Goal: Information Seeking & Learning: Learn about a topic

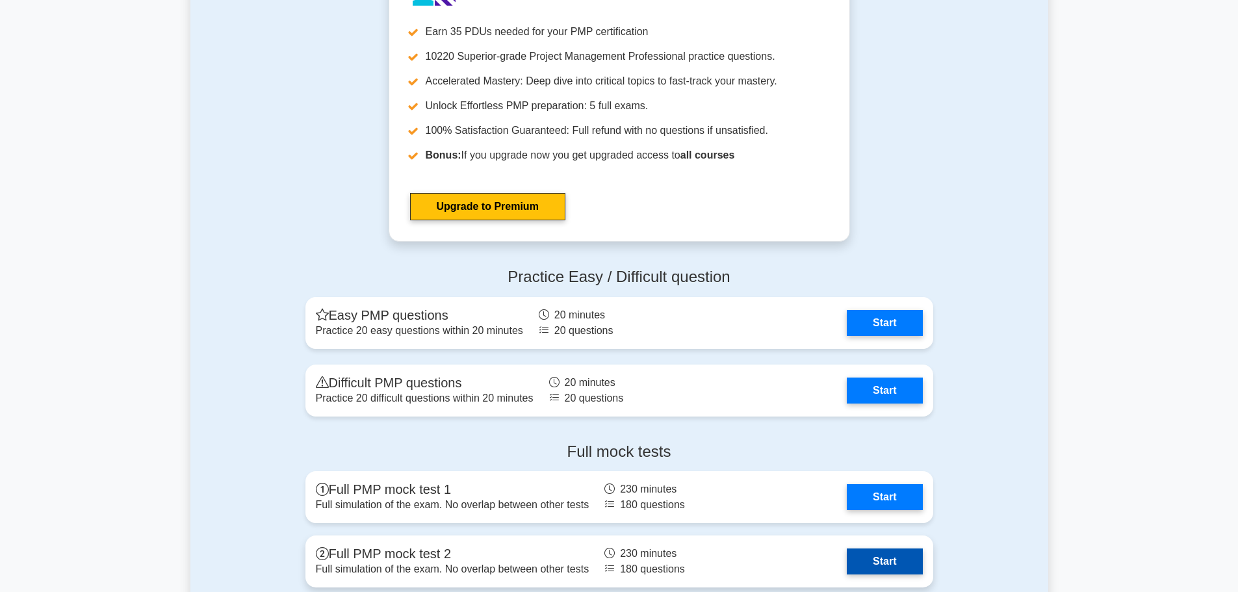
scroll to position [4353, 0]
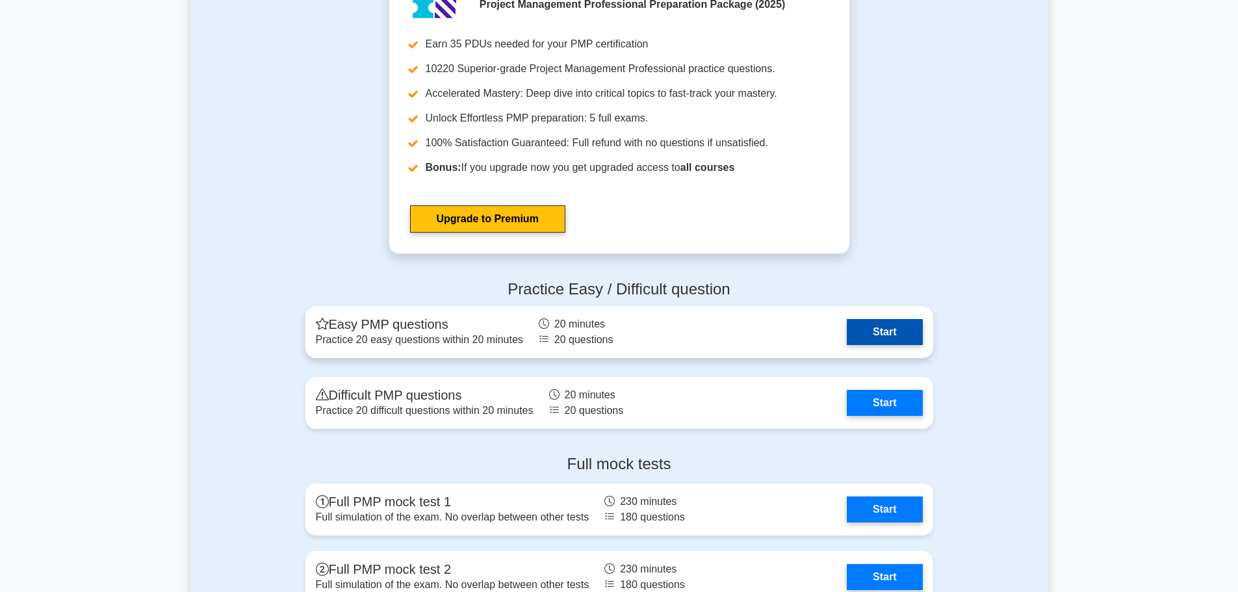
click at [902, 331] on link "Start" at bounding box center [883, 332] width 75 height 26
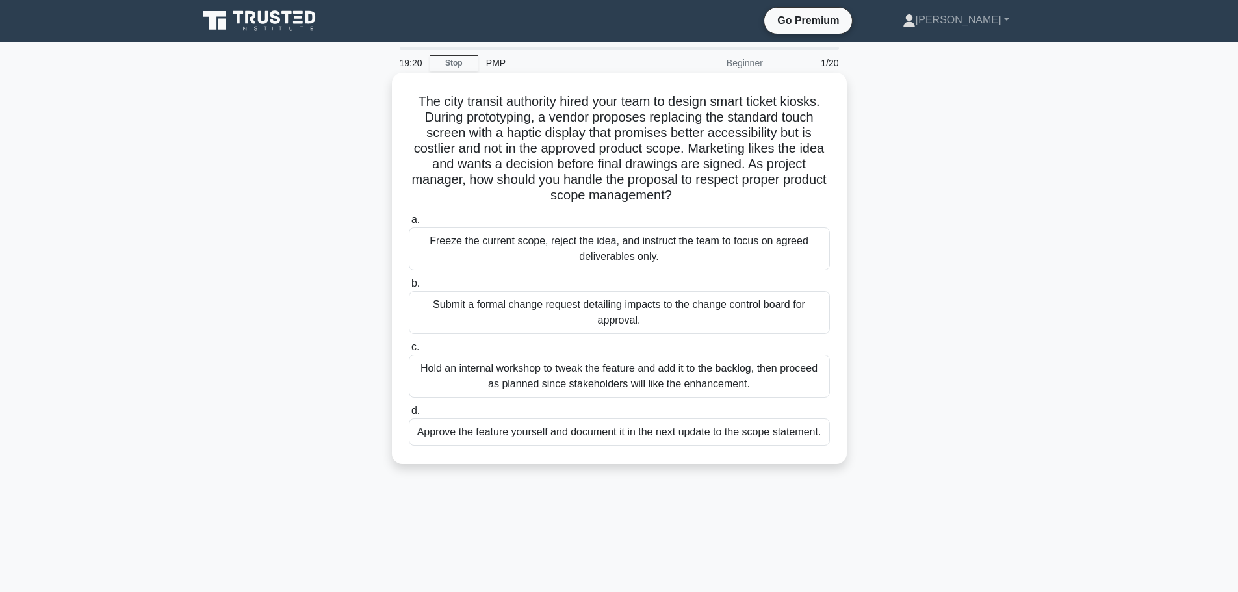
click at [751, 326] on div "Submit a formal change request detailing impacts to the change control board fo…" at bounding box center [619, 312] width 421 height 43
click at [409, 288] on input "b. Submit a formal change request detailing impacts to the change control board…" at bounding box center [409, 283] width 0 height 8
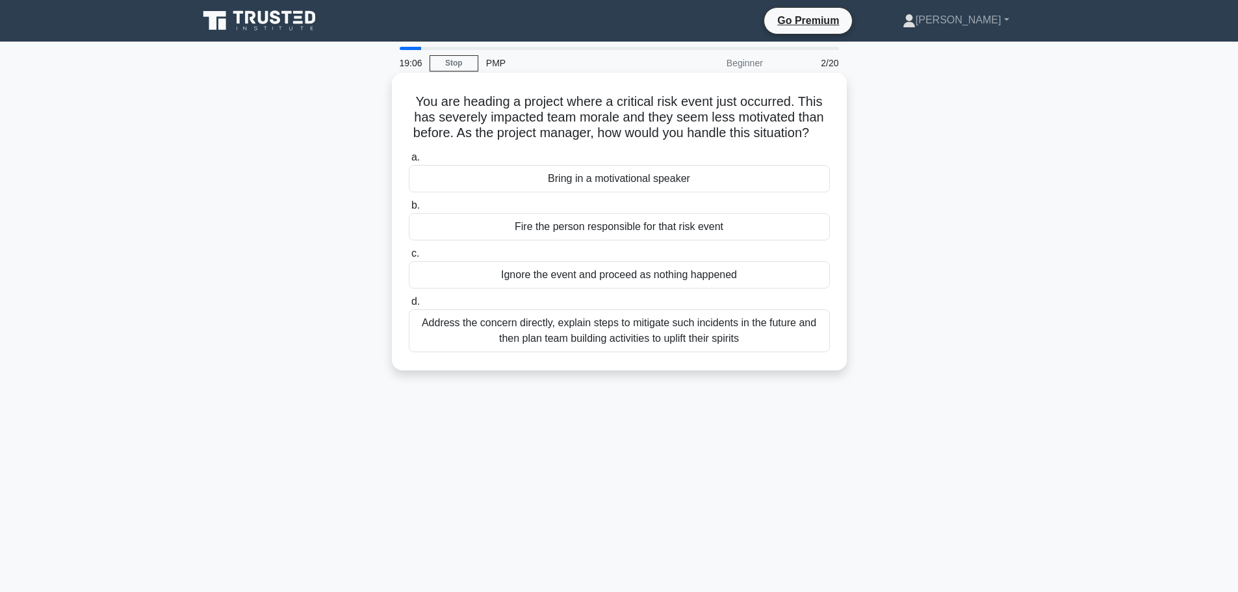
click at [728, 352] on div "Address the concern directly, explain steps to mitigate such incidents in the f…" at bounding box center [619, 330] width 421 height 43
click at [409, 306] on input "d. Address the concern directly, explain steps to mitigate such incidents in th…" at bounding box center [409, 302] width 0 height 8
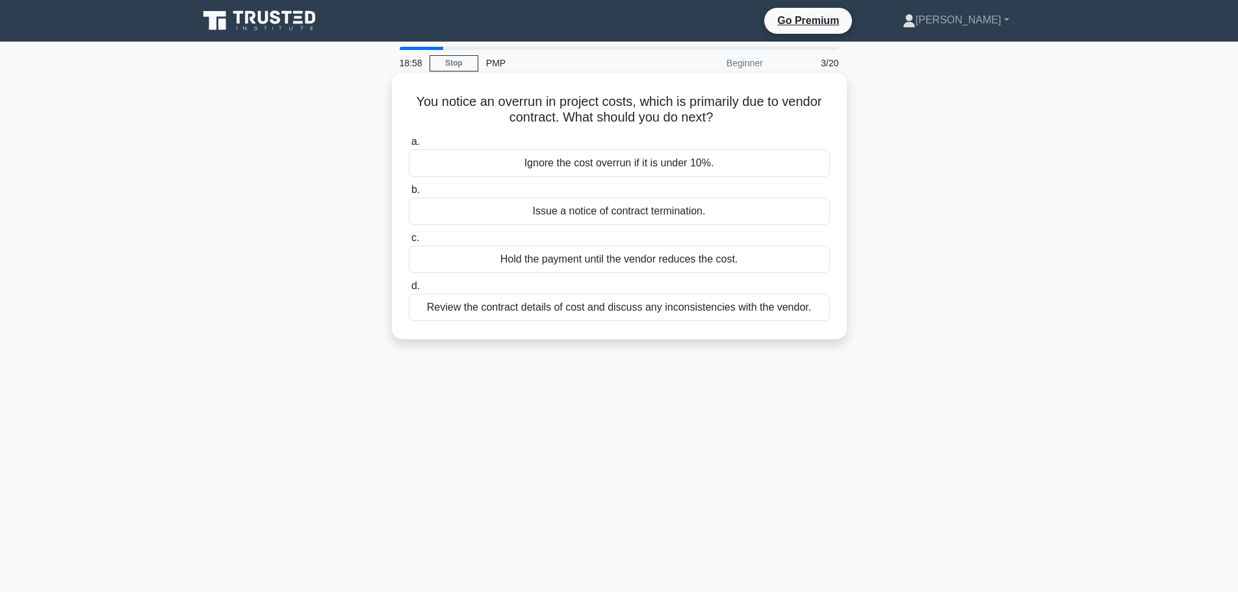
click at [723, 310] on div "Review the contract details of cost and discuss any inconsistencies with the ve…" at bounding box center [619, 307] width 421 height 27
click at [409, 290] on input "d. Review the contract details of cost and discuss any inconsistencies with the…" at bounding box center [409, 286] width 0 height 8
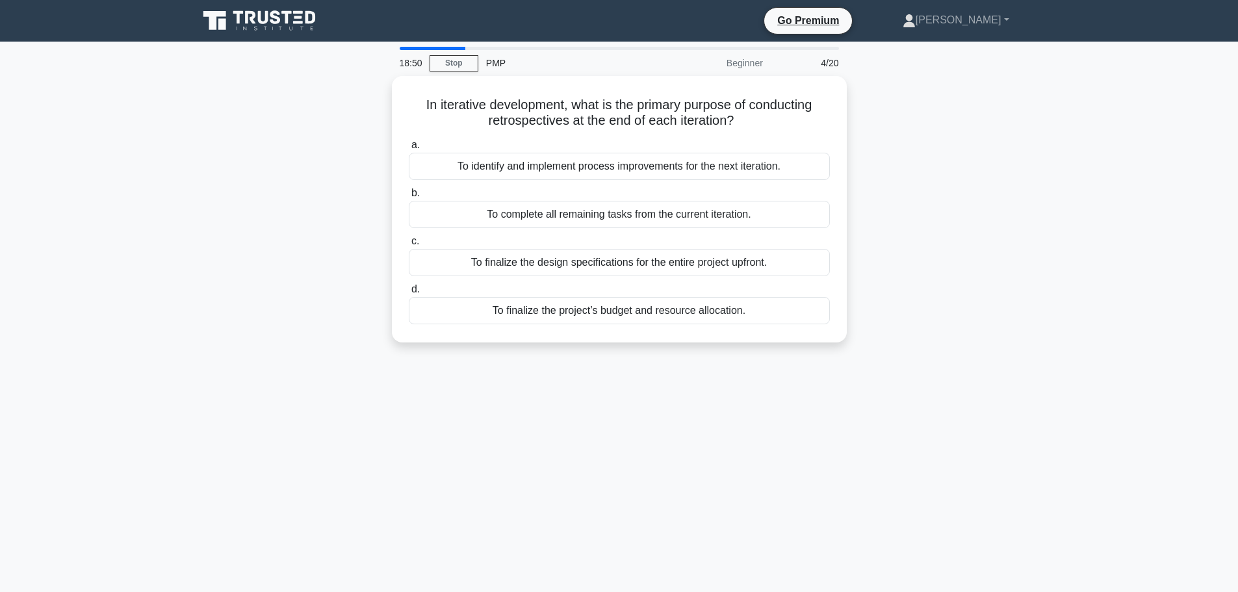
click at [275, 28] on icon at bounding box center [260, 20] width 125 height 25
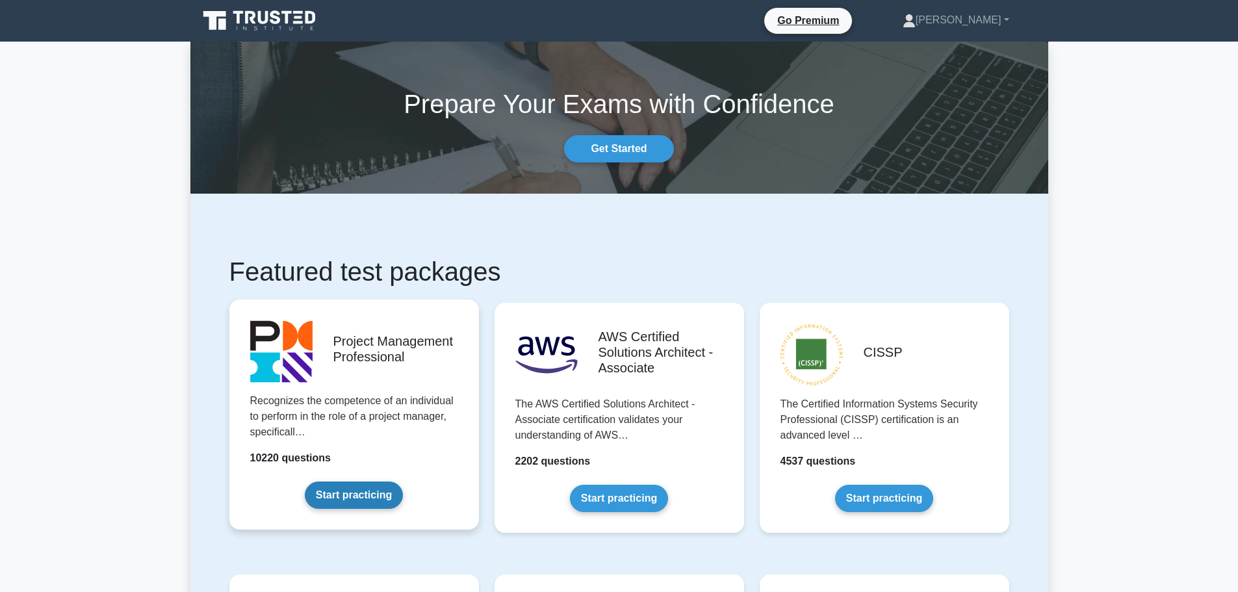
click at [376, 497] on link "Start practicing" at bounding box center [354, 494] width 98 height 27
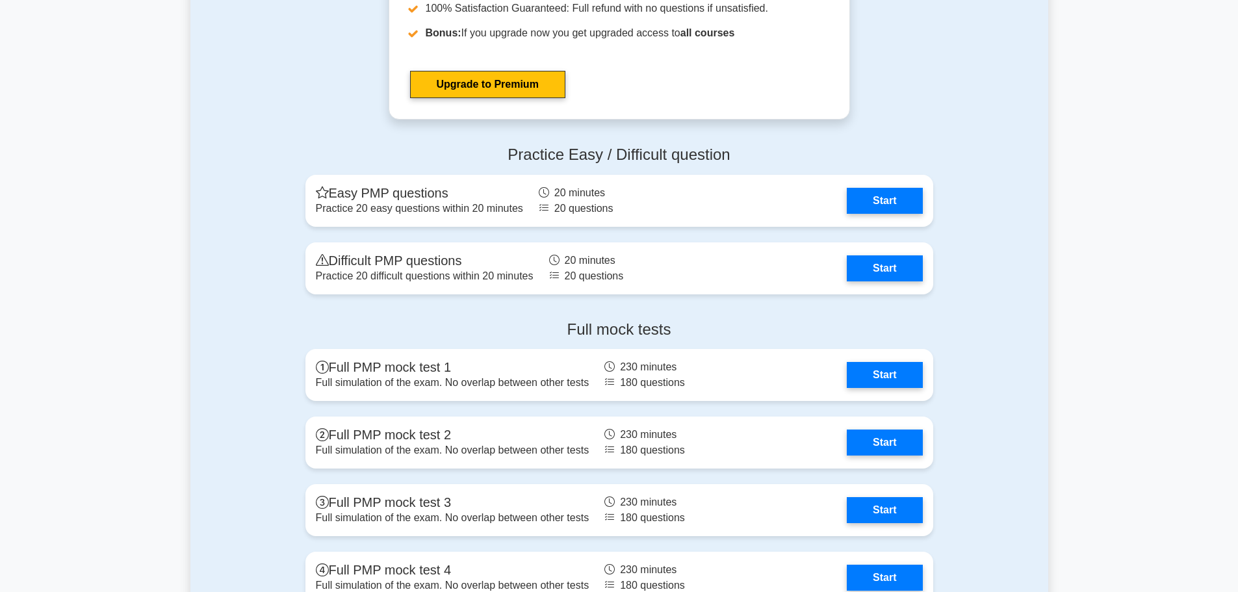
scroll to position [4483, 0]
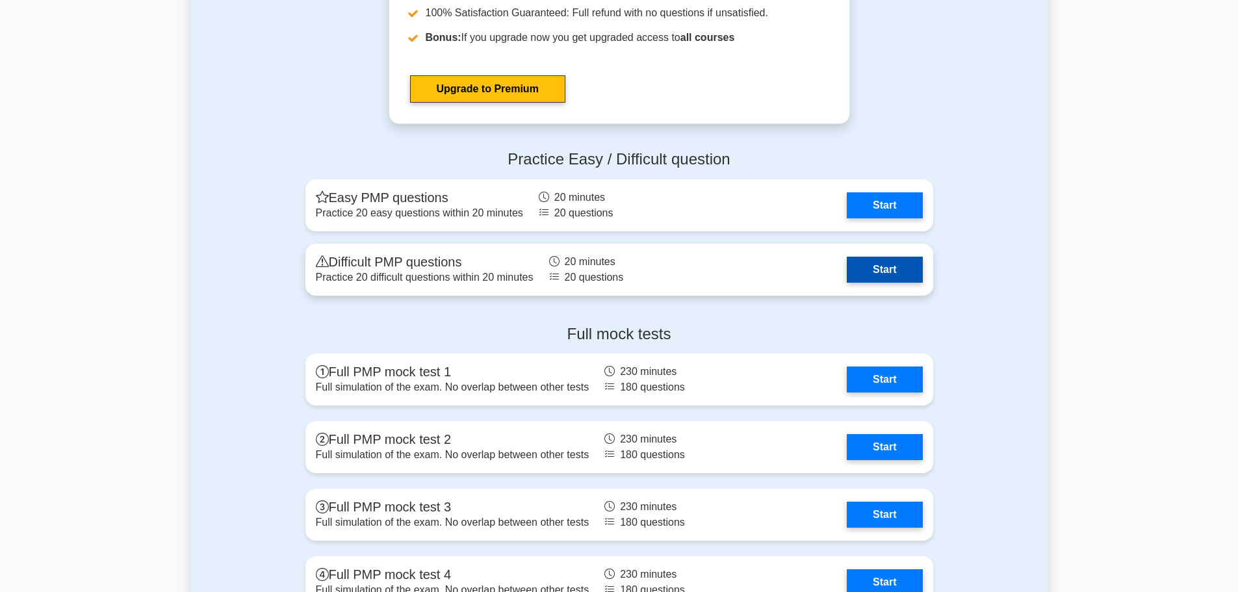
click at [872, 273] on link "Start" at bounding box center [883, 270] width 75 height 26
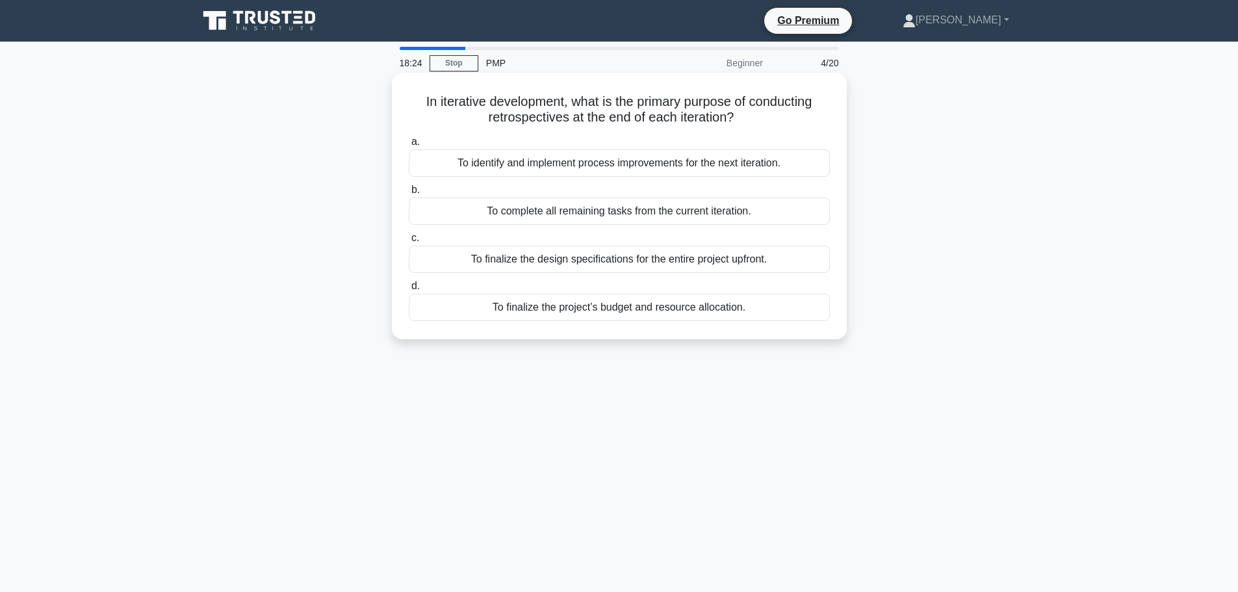
click at [685, 163] on div "To identify and implement process improvements for the next iteration." at bounding box center [619, 162] width 421 height 27
click at [409, 146] on input "a. To identify and implement process improvements for the next iteration." at bounding box center [409, 142] width 0 height 8
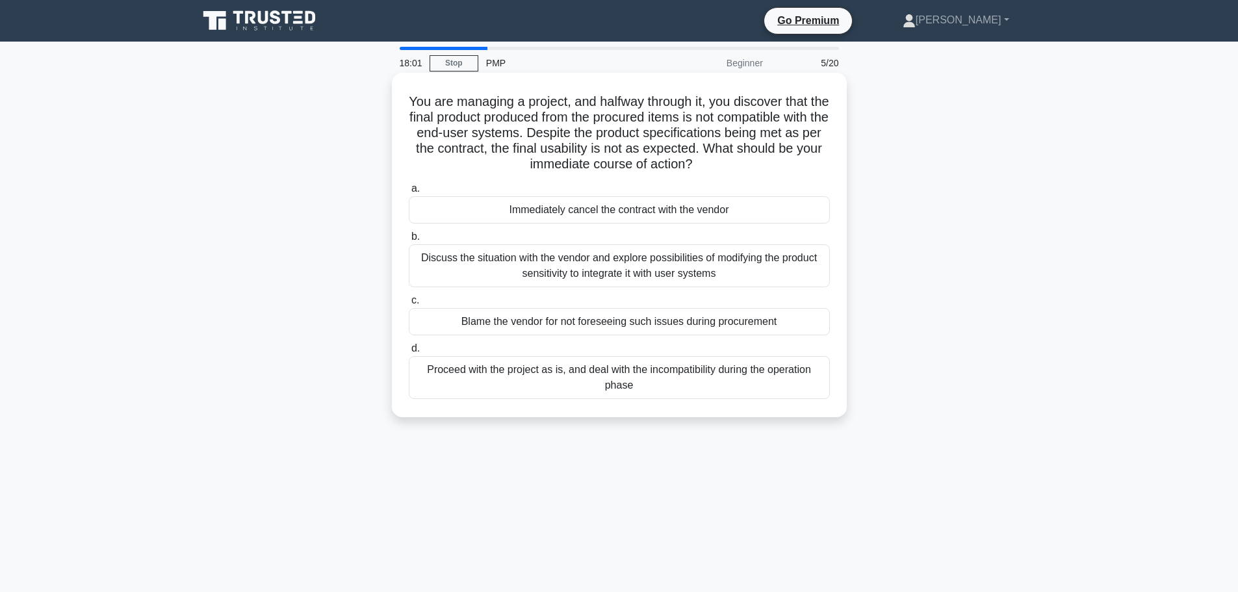
click at [695, 275] on div "Discuss the situation with the vendor and explore possibilities of modifying th…" at bounding box center [619, 265] width 421 height 43
click at [409, 241] on input "b. Discuss the situation with the vendor and explore possibilities of modifying…" at bounding box center [409, 237] width 0 height 8
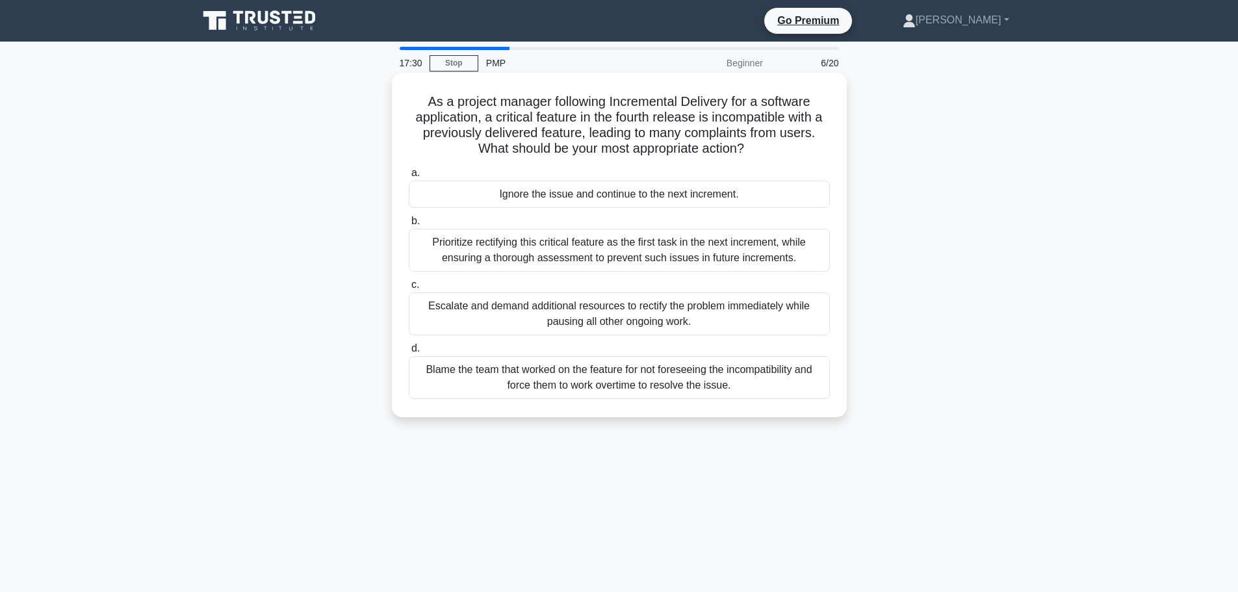
click at [694, 254] on div "Prioritize rectifying this critical feature as the first task in the next incre…" at bounding box center [619, 250] width 421 height 43
click at [409, 225] on input "b. Prioritize rectifying this critical feature as the first task in the next in…" at bounding box center [409, 221] width 0 height 8
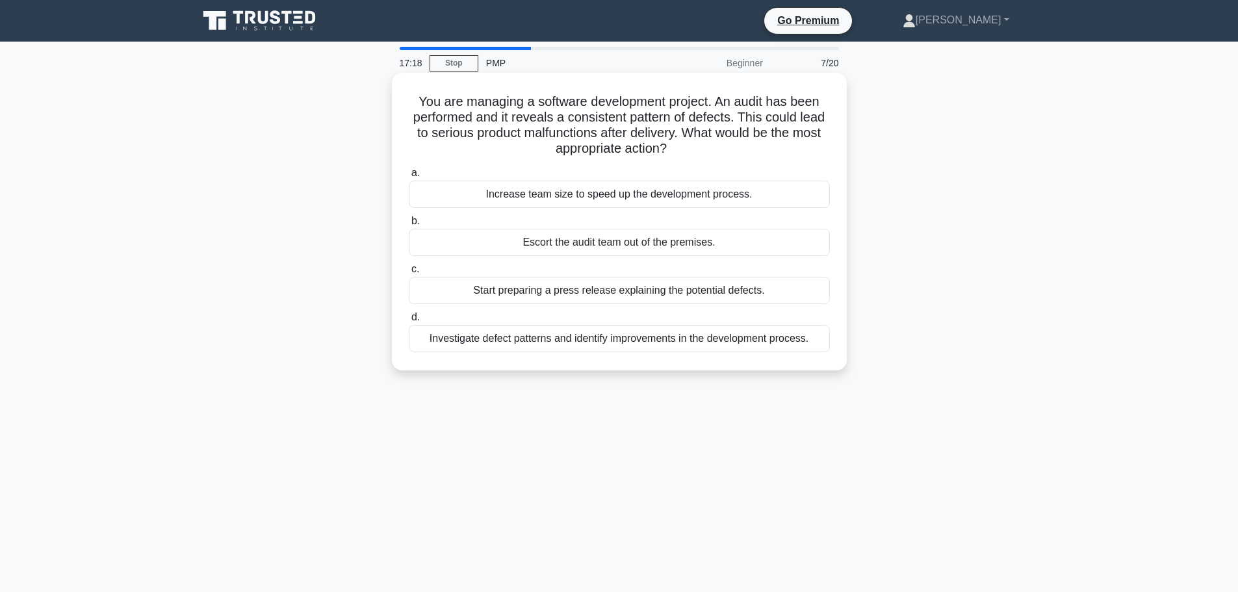
click at [689, 342] on div "Investigate defect patterns and identify improvements in the development proces…" at bounding box center [619, 338] width 421 height 27
click at [409, 322] on input "d. Investigate defect patterns and identify improvements in the development pro…" at bounding box center [409, 317] width 0 height 8
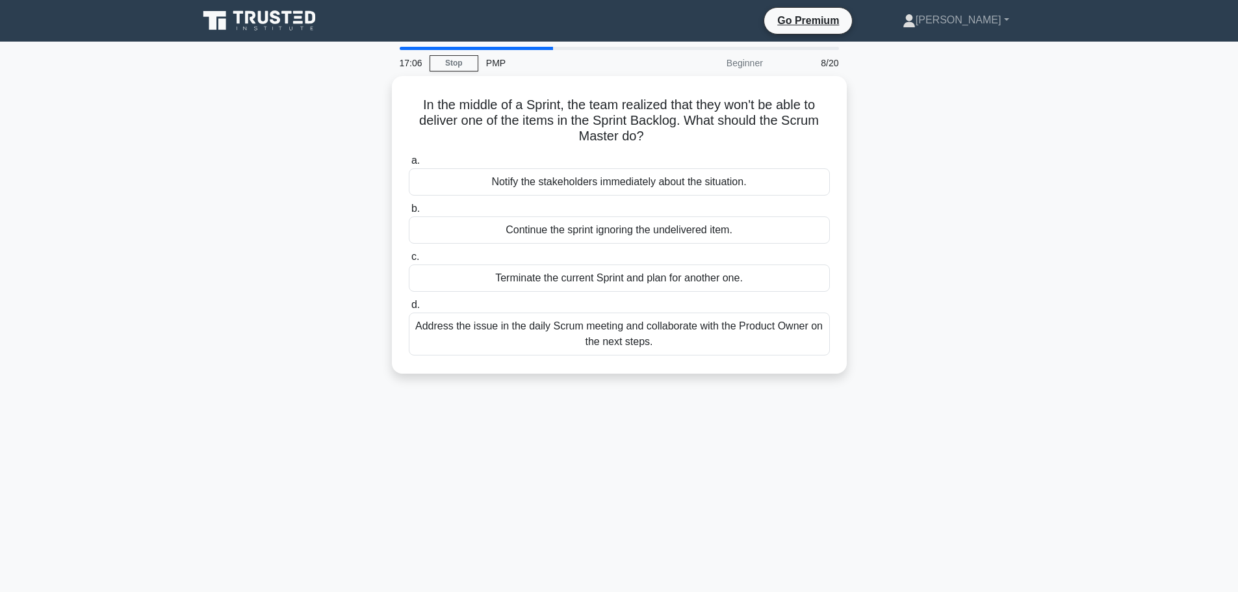
click at [689, 342] on div "Address the issue in the daily Scrum meeting and collaborate with the Product O…" at bounding box center [619, 333] width 421 height 43
click at [409, 309] on input "d. Address the issue in the daily Scrum meeting and collaborate with the Produc…" at bounding box center [409, 305] width 0 height 8
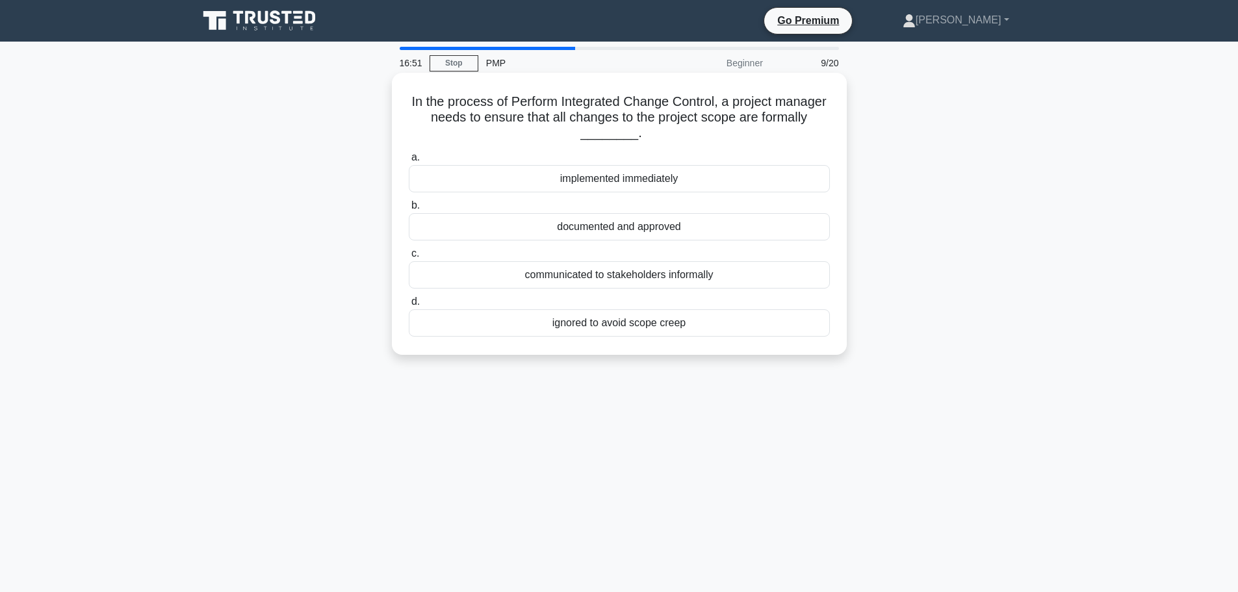
click at [685, 235] on div "documented and approved" at bounding box center [619, 226] width 421 height 27
click at [409, 210] on input "b. documented and approved" at bounding box center [409, 205] width 0 height 8
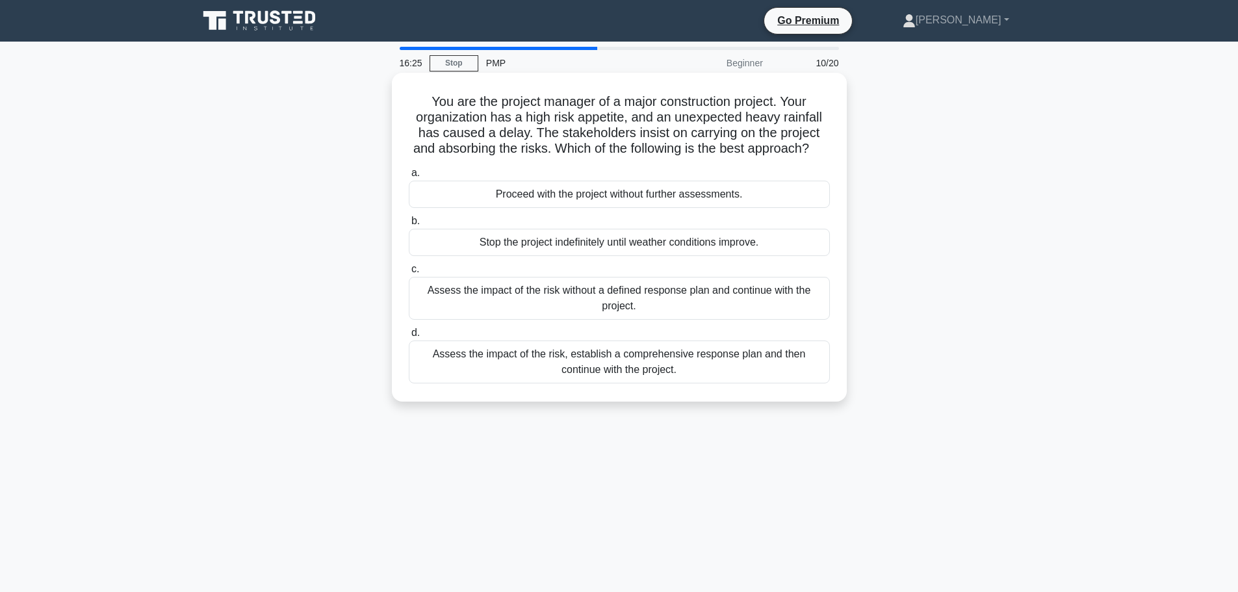
click at [677, 383] on div "Assess the impact of the risk, establish a comprehensive response plan and then…" at bounding box center [619, 361] width 421 height 43
click at [409, 337] on input "d. Assess the impact of the risk, establish a comprehensive response plan and t…" at bounding box center [409, 333] width 0 height 8
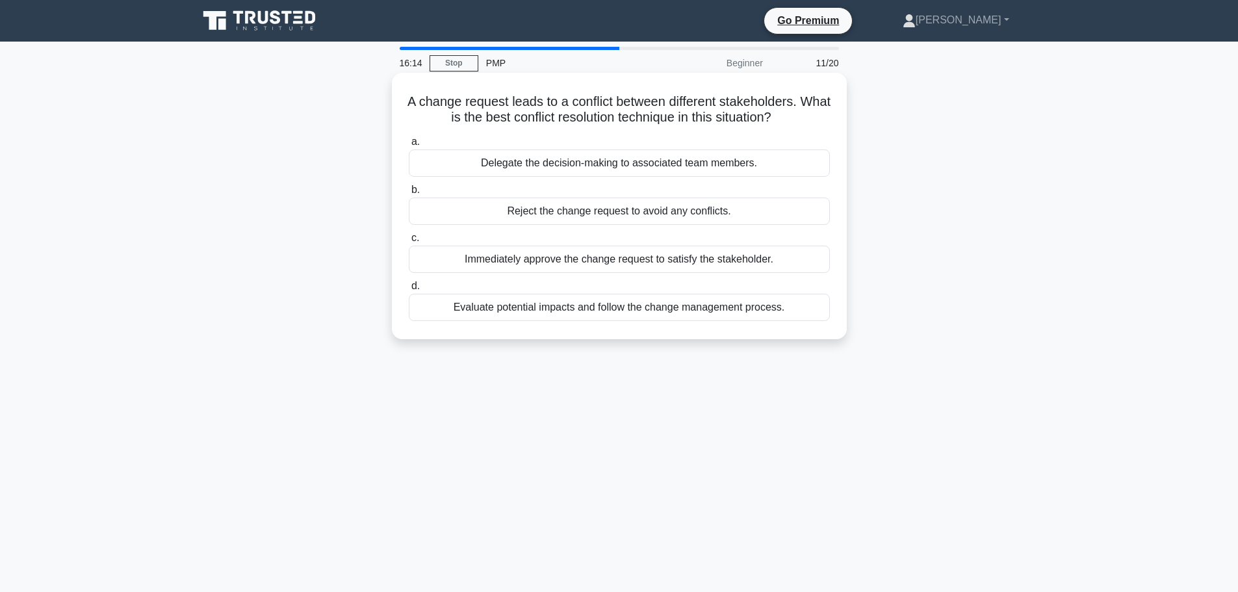
click at [663, 320] on div "Evaluate potential impacts and follow the change management process." at bounding box center [619, 307] width 421 height 27
click at [409, 290] on input "d. Evaluate potential impacts and follow the change management process." at bounding box center [409, 286] width 0 height 8
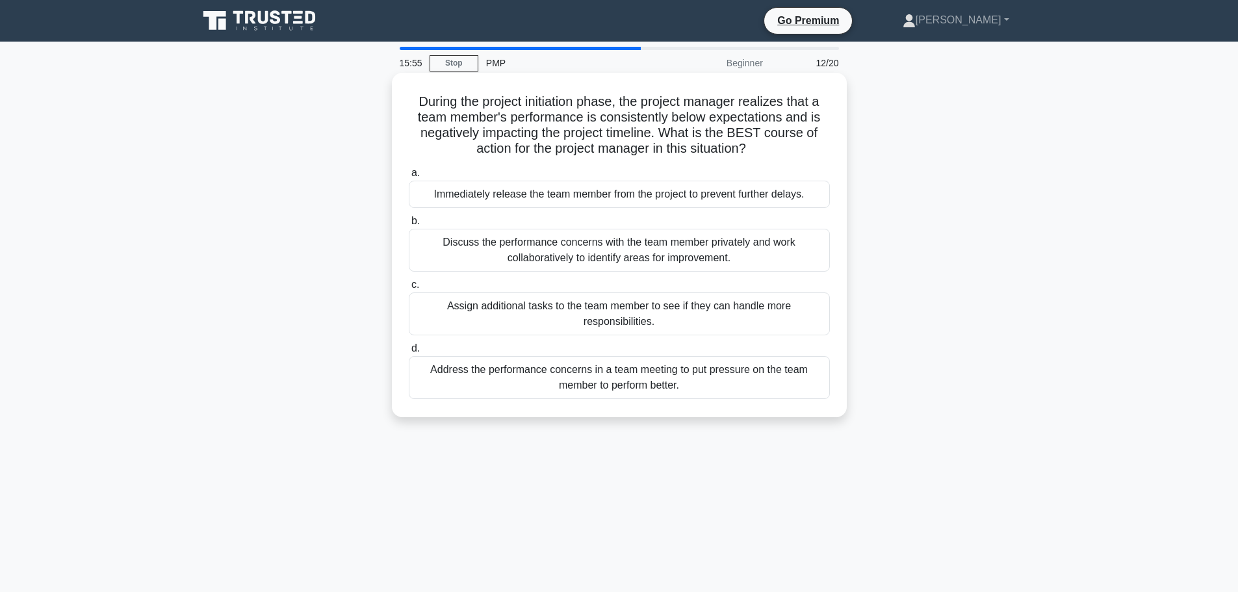
click at [645, 261] on div "Discuss the performance concerns with the team member privately and work collab…" at bounding box center [619, 250] width 421 height 43
click at [409, 225] on input "b. Discuss the performance concerns with the team member privately and work col…" at bounding box center [409, 221] width 0 height 8
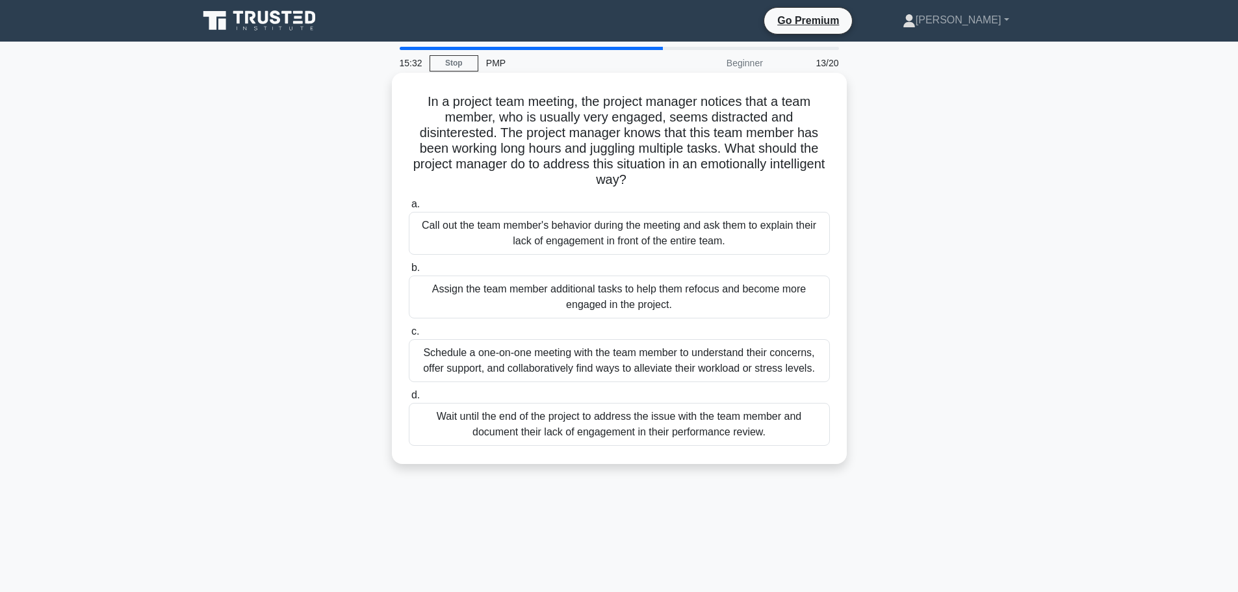
click at [661, 353] on div "Schedule a one-on-one meeting with the team member to understand their concerns…" at bounding box center [619, 360] width 421 height 43
click at [409, 336] on input "c. Schedule a one-on-one meeting with the team member to understand their conce…" at bounding box center [409, 331] width 0 height 8
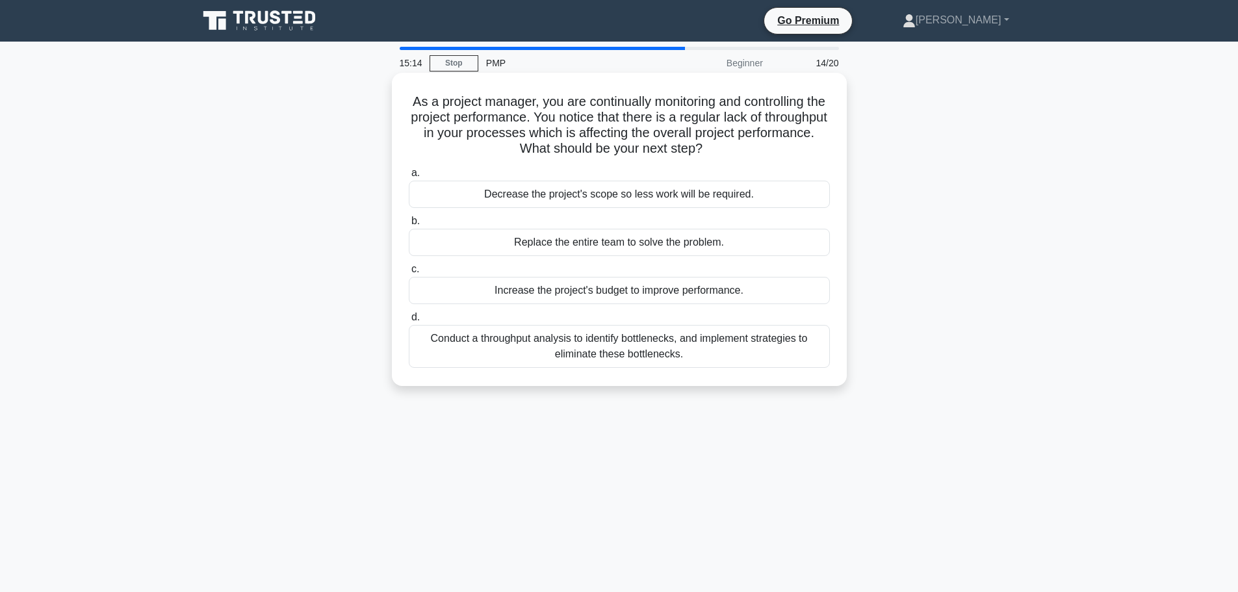
click at [656, 346] on div "Conduct a throughput analysis to identify bottlenecks, and implement strategies…" at bounding box center [619, 346] width 421 height 43
click at [409, 322] on input "d. Conduct a throughput analysis to identify bottlenecks, and implement strateg…" at bounding box center [409, 317] width 0 height 8
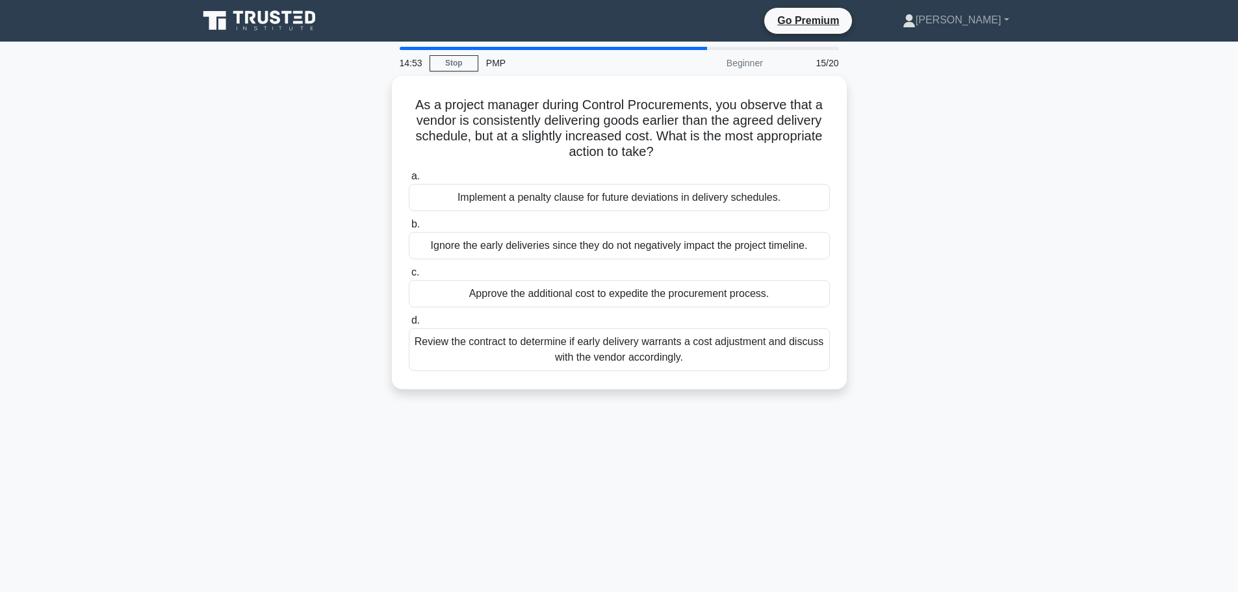
click at [656, 346] on div "Review the contract to determine if early delivery warrants a cost adjustment a…" at bounding box center [619, 349] width 421 height 43
click at [409, 325] on input "d. Review the contract to determine if early delivery warrants a cost adjustmen…" at bounding box center [409, 320] width 0 height 8
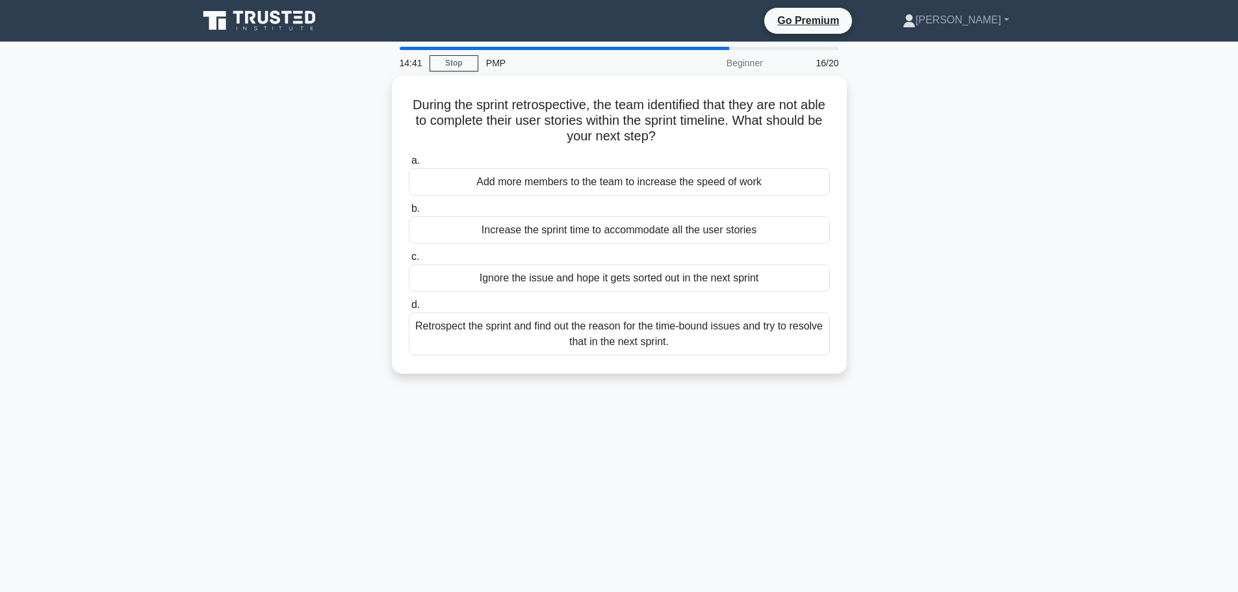
click at [656, 346] on div "Retrospect the sprint and find out the reason for the time-bound issues and try…" at bounding box center [619, 333] width 421 height 43
click at [409, 309] on input "d. Retrospect the sprint and find out the reason for the time-bound issues and …" at bounding box center [409, 305] width 0 height 8
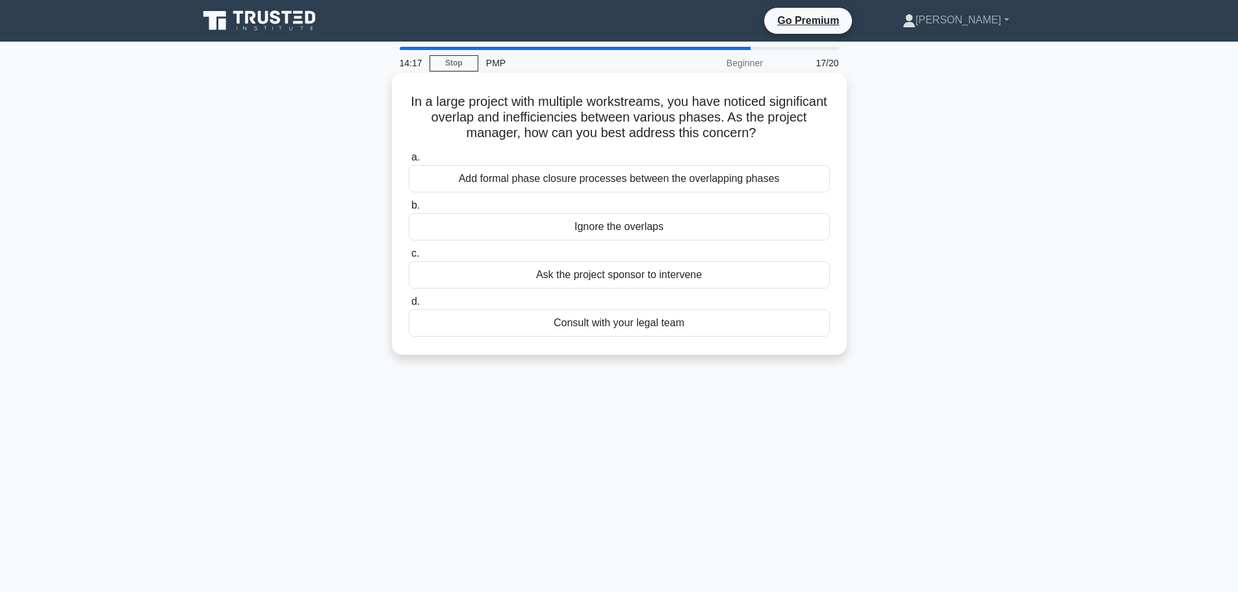
click at [655, 185] on div "Add formal phase closure processes between the overlapping phases" at bounding box center [619, 178] width 421 height 27
click at [409, 162] on input "a. Add formal phase closure processes between the overlapping phases" at bounding box center [409, 157] width 0 height 8
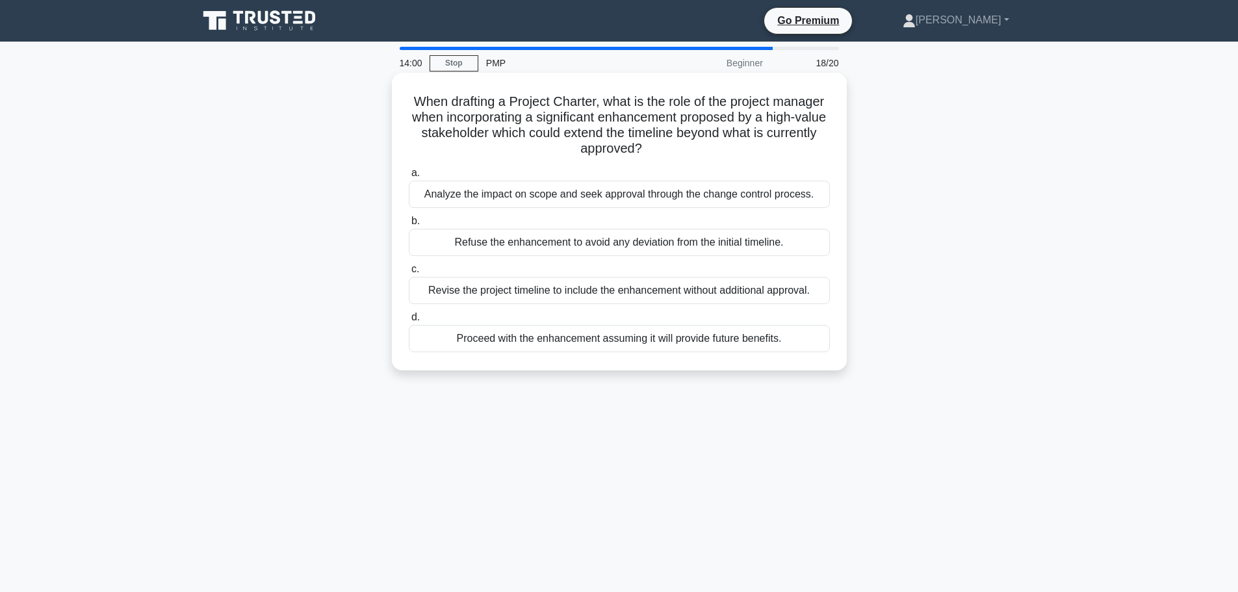
click at [649, 199] on div "Analyze the impact on scope and seek approval through the change control proces…" at bounding box center [619, 194] width 421 height 27
click at [409, 177] on input "a. Analyze the impact on scope and seek approval through the change control pro…" at bounding box center [409, 173] width 0 height 8
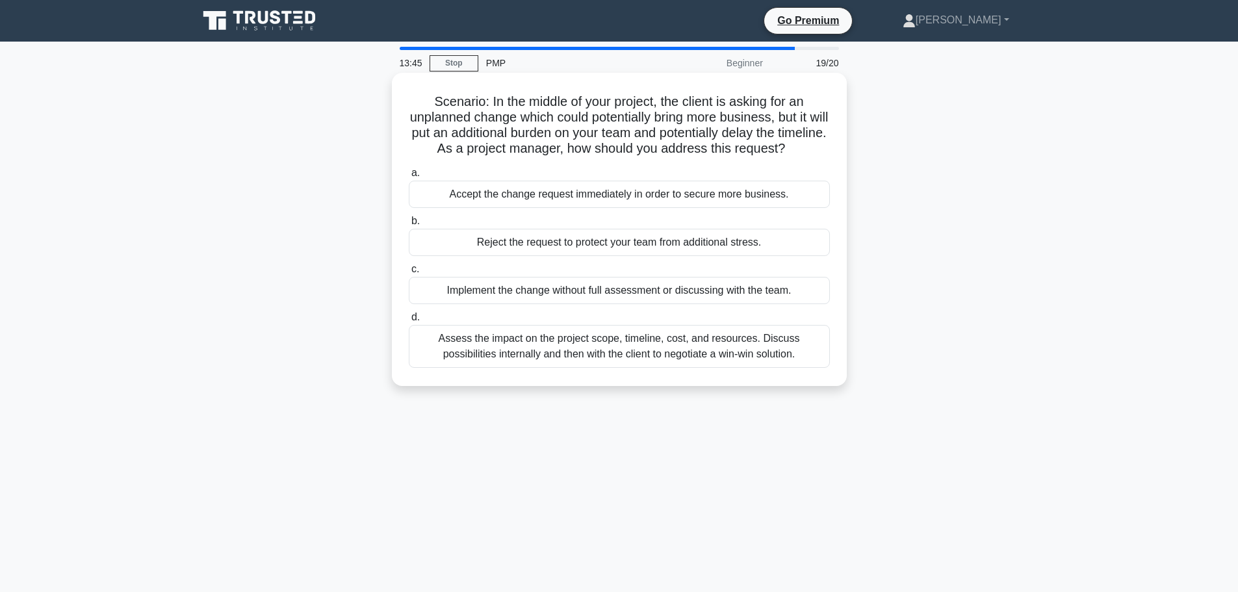
click at [591, 366] on div "Assess the impact on the project scope, timeline, cost, and resources. Discuss …" at bounding box center [619, 346] width 421 height 43
click at [409, 322] on input "d. Assess the impact on the project scope, timeline, cost, and resources. Discu…" at bounding box center [409, 317] width 0 height 8
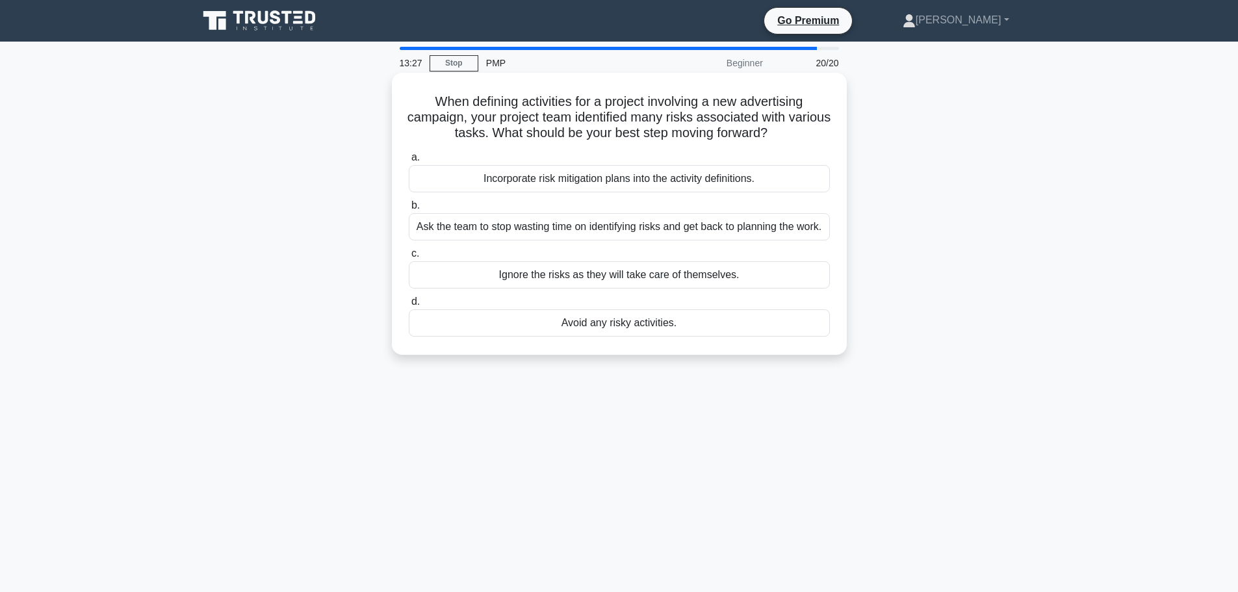
click at [614, 186] on div "Incorporate risk mitigation plans into the activity definitions." at bounding box center [619, 178] width 421 height 27
click at [409, 162] on input "a. Incorporate risk mitigation plans into the activity definitions." at bounding box center [409, 157] width 0 height 8
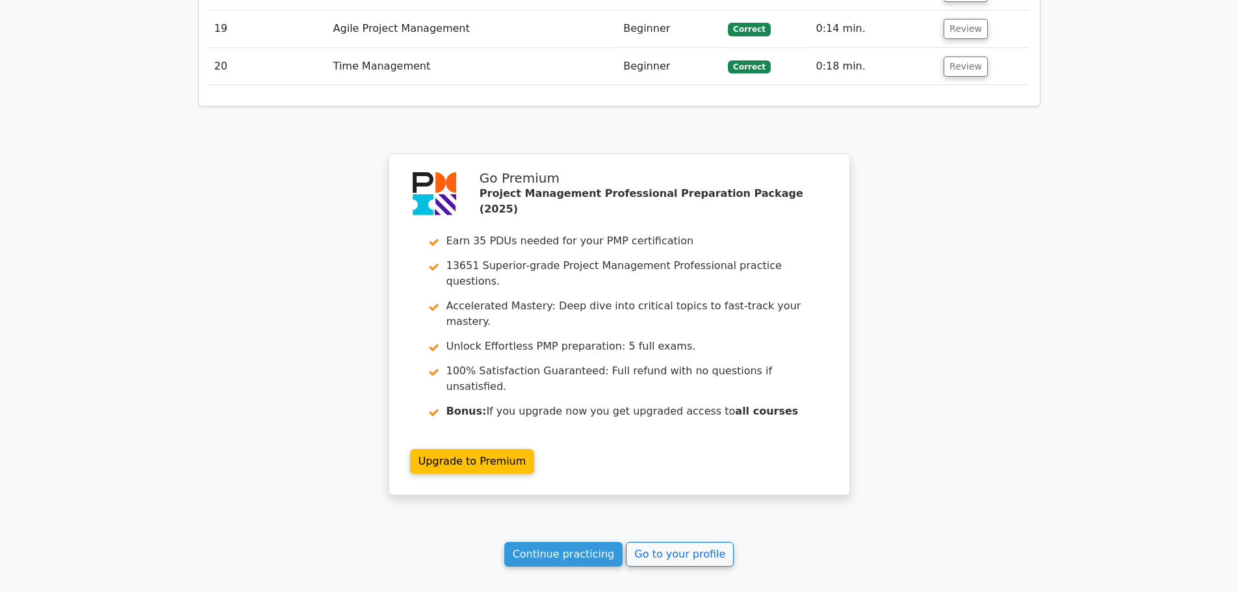
scroll to position [2620, 0]
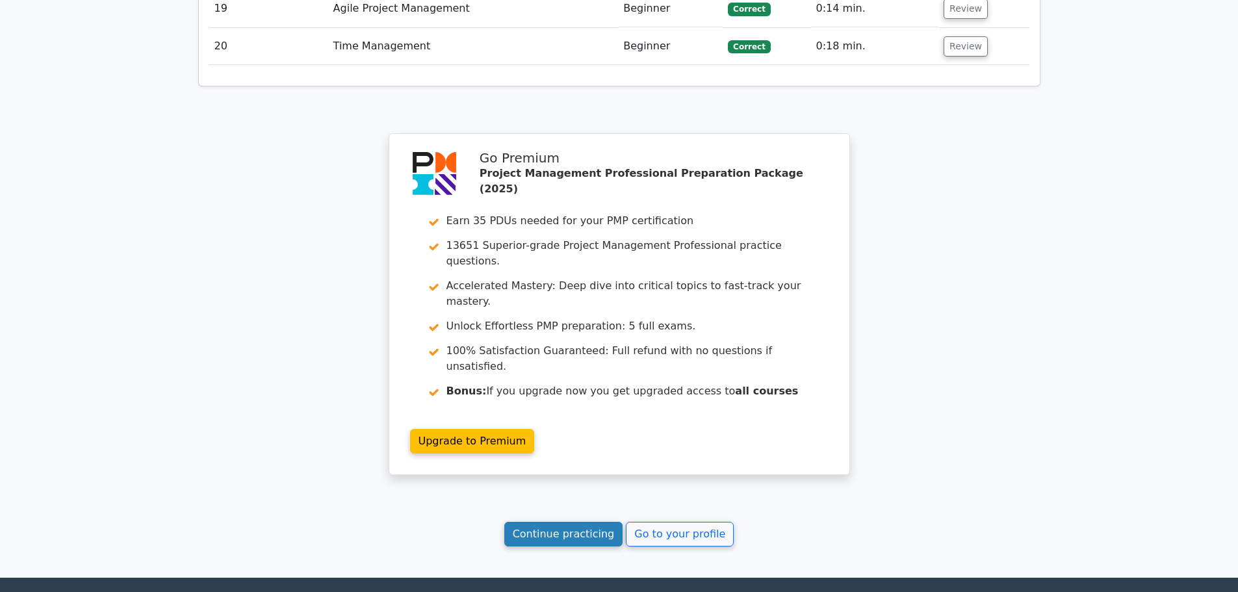
click at [571, 522] on link "Continue practicing" at bounding box center [563, 534] width 119 height 25
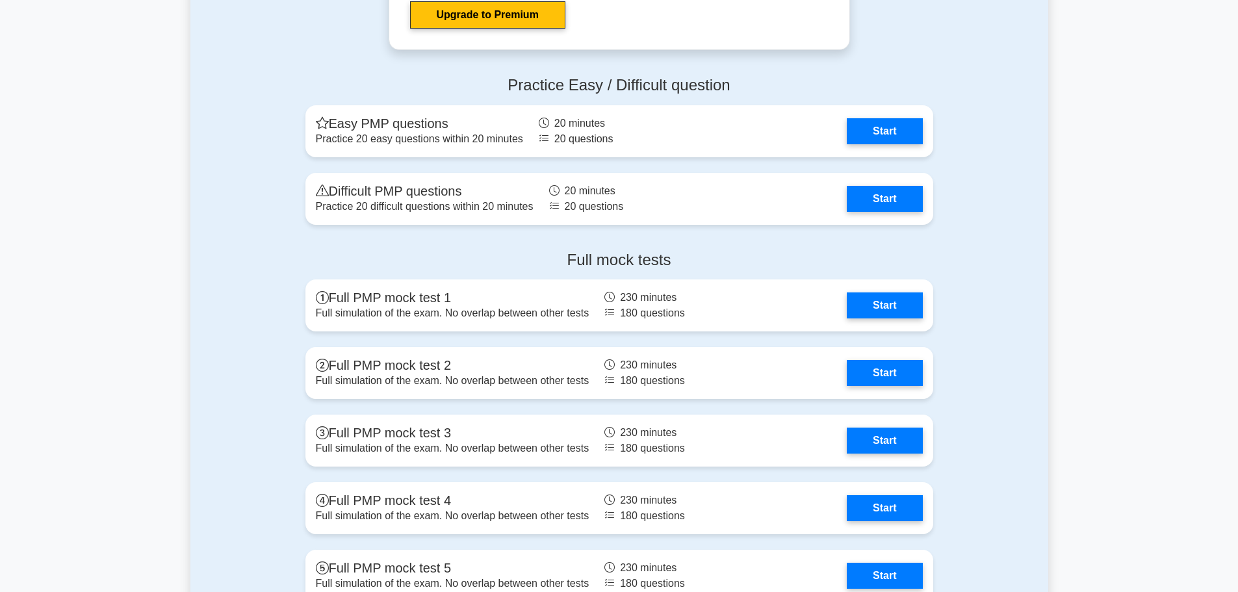
scroll to position [4548, 0]
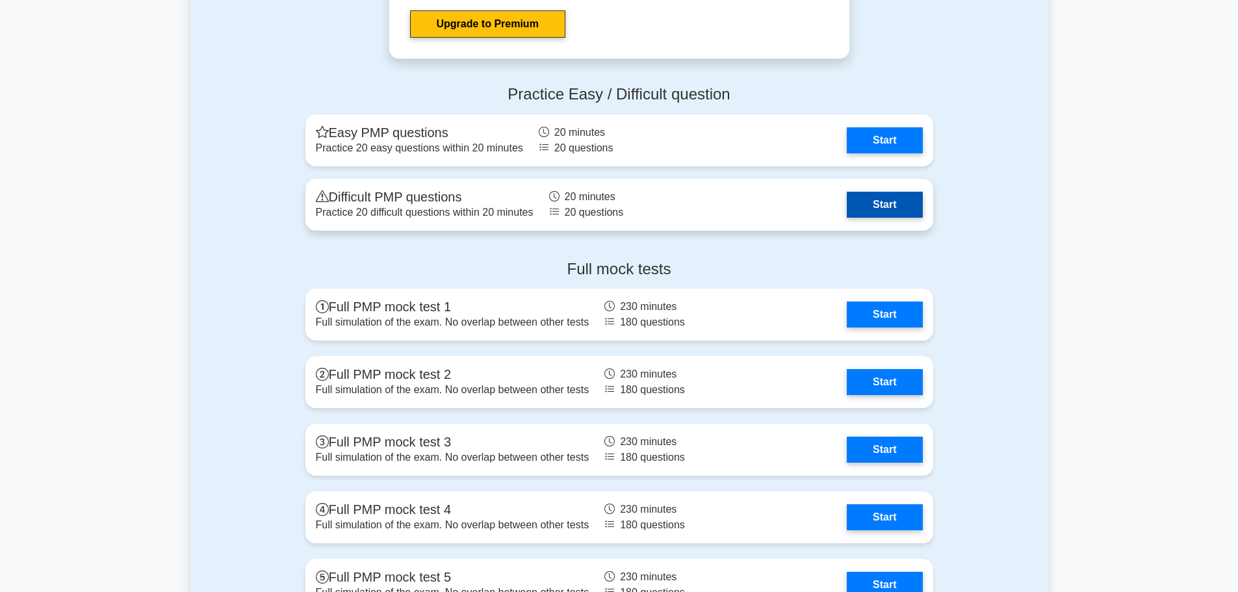
click at [859, 216] on link "Start" at bounding box center [883, 205] width 75 height 26
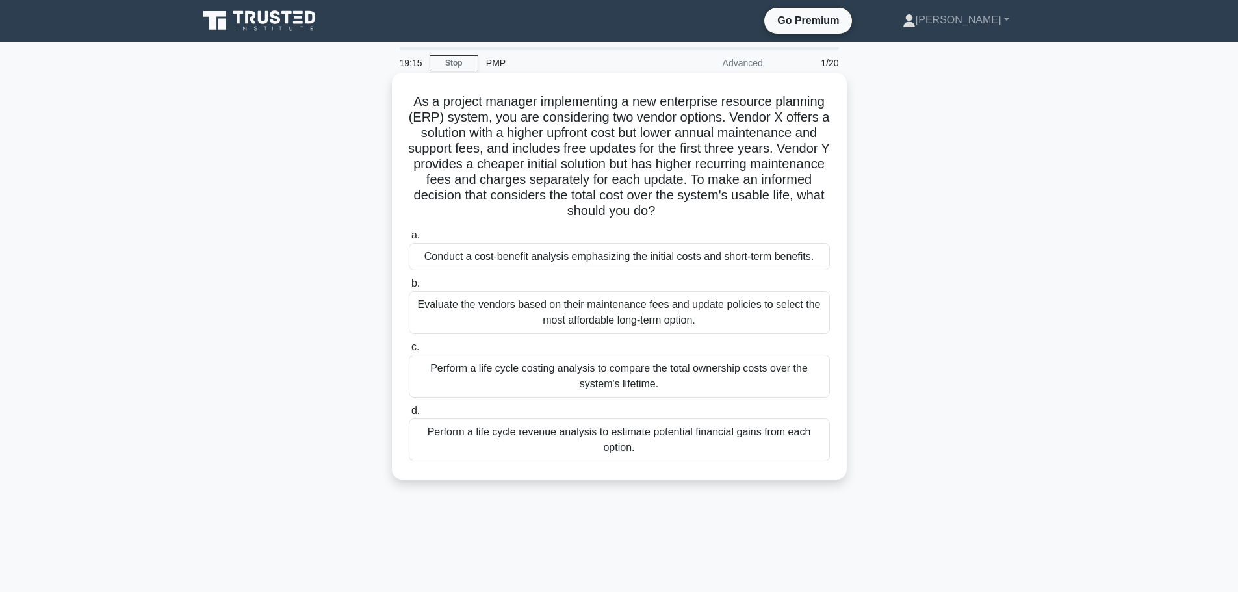
click at [771, 377] on div "Perform a life cycle costing analysis to compare the total ownership costs over…" at bounding box center [619, 376] width 421 height 43
click at [409, 351] on input "c. Perform a life cycle costing analysis to compare the total ownership costs o…" at bounding box center [409, 347] width 0 height 8
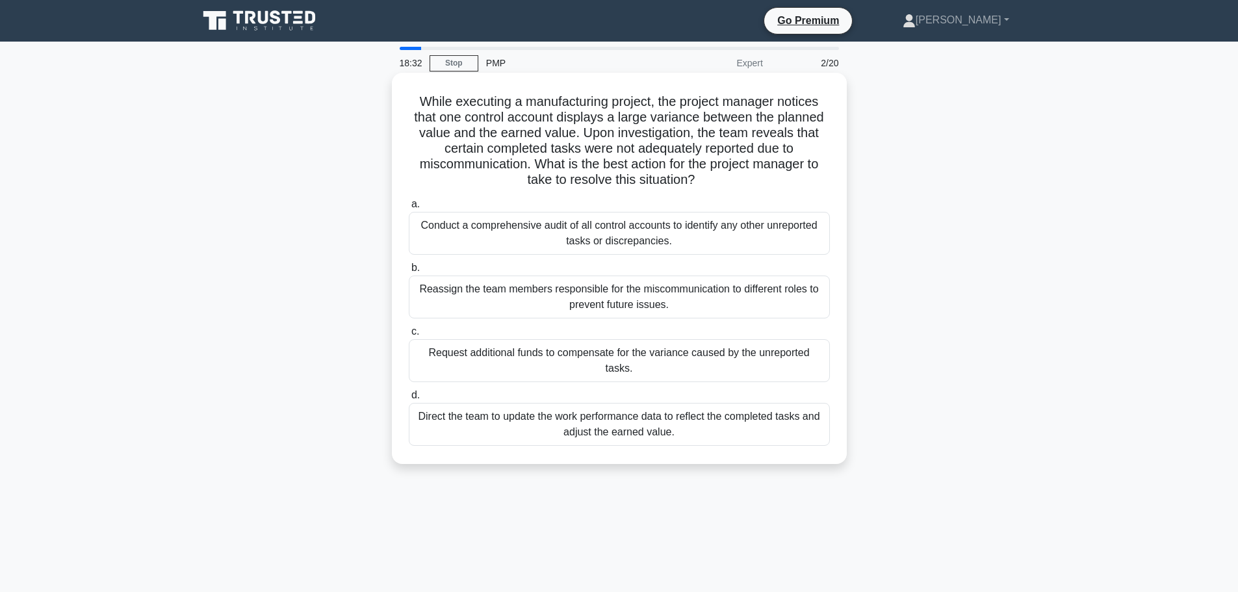
click at [668, 253] on div "Conduct a comprehensive audit of all control accounts to identify any other unr…" at bounding box center [619, 233] width 421 height 43
click at [409, 209] on input "a. Conduct a comprehensive audit of all control accounts to identify any other …" at bounding box center [409, 204] width 0 height 8
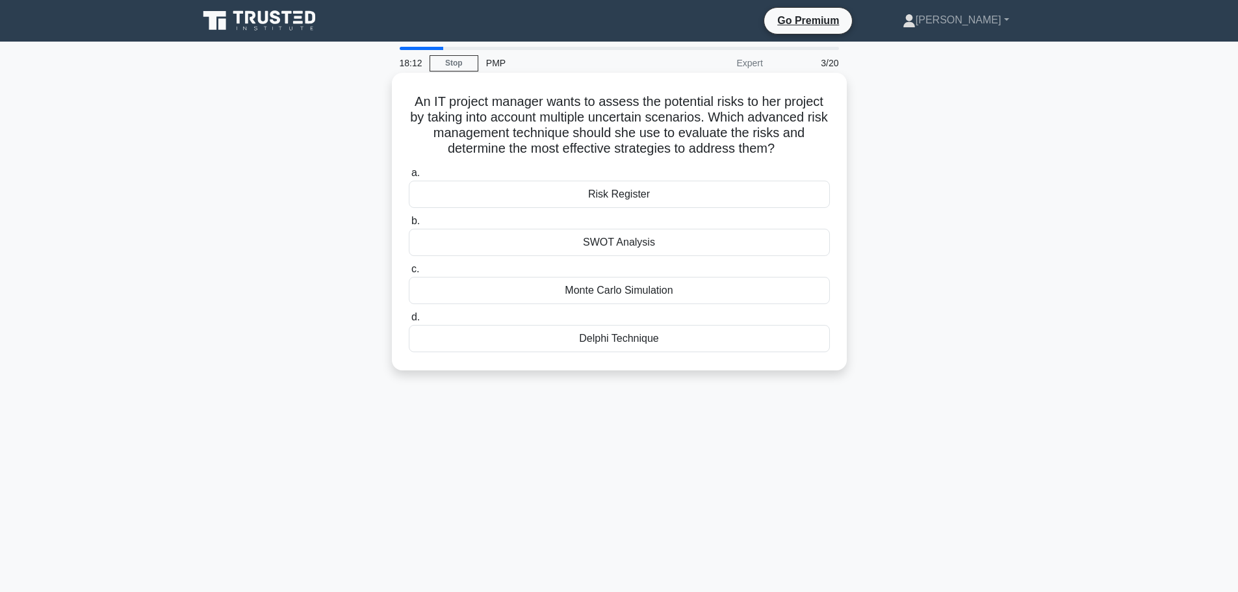
click at [668, 296] on div "Monte Carlo Simulation" at bounding box center [619, 290] width 421 height 27
click at [409, 274] on input "c. Monte Carlo Simulation" at bounding box center [409, 269] width 0 height 8
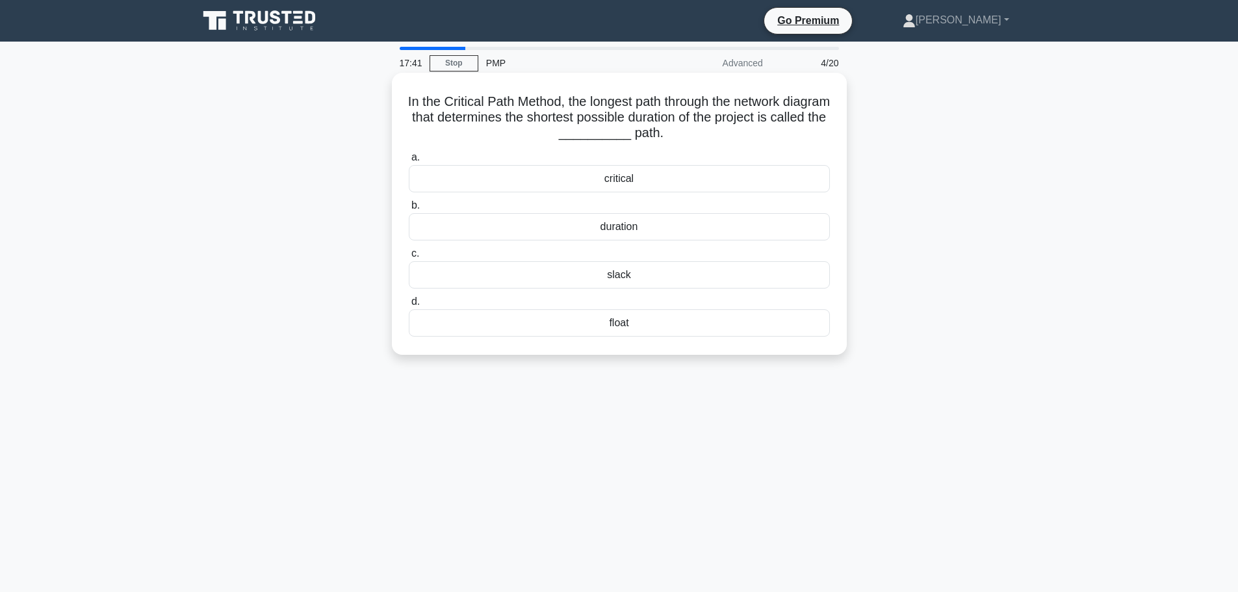
click at [694, 186] on div "critical" at bounding box center [619, 178] width 421 height 27
click at [409, 162] on input "a. critical" at bounding box center [409, 157] width 0 height 8
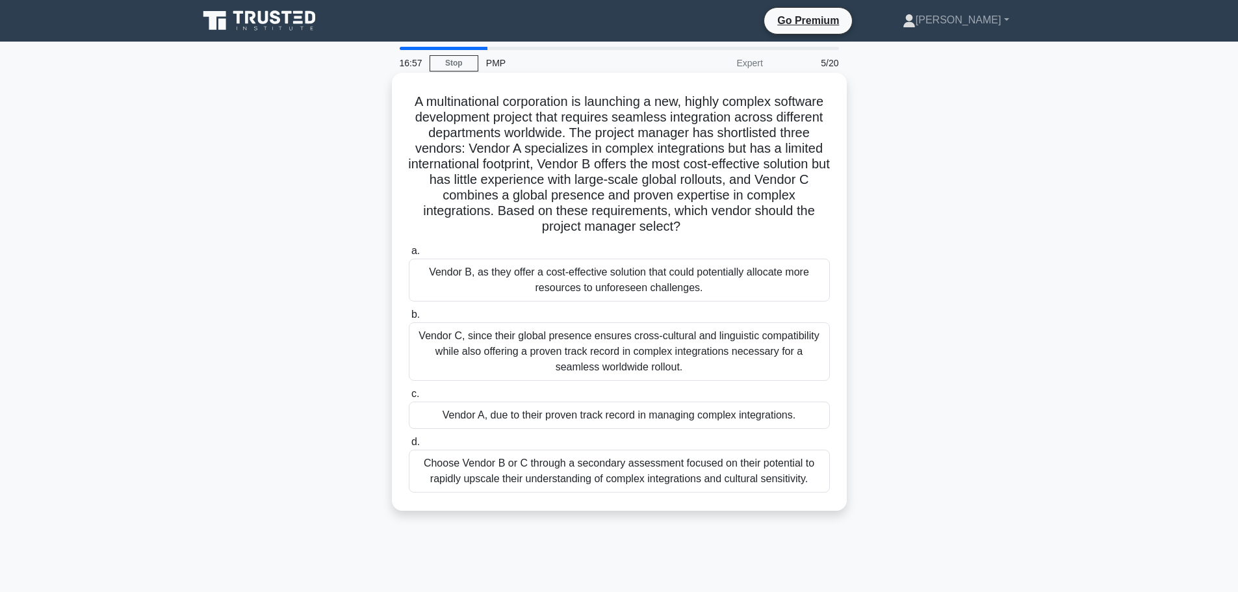
click at [791, 344] on div "Vendor C, since their global presence ensures cross-cultural and linguistic com…" at bounding box center [619, 351] width 421 height 58
click at [409, 319] on input "b. Vendor C, since their global presence ensures cross-cultural and linguistic …" at bounding box center [409, 315] width 0 height 8
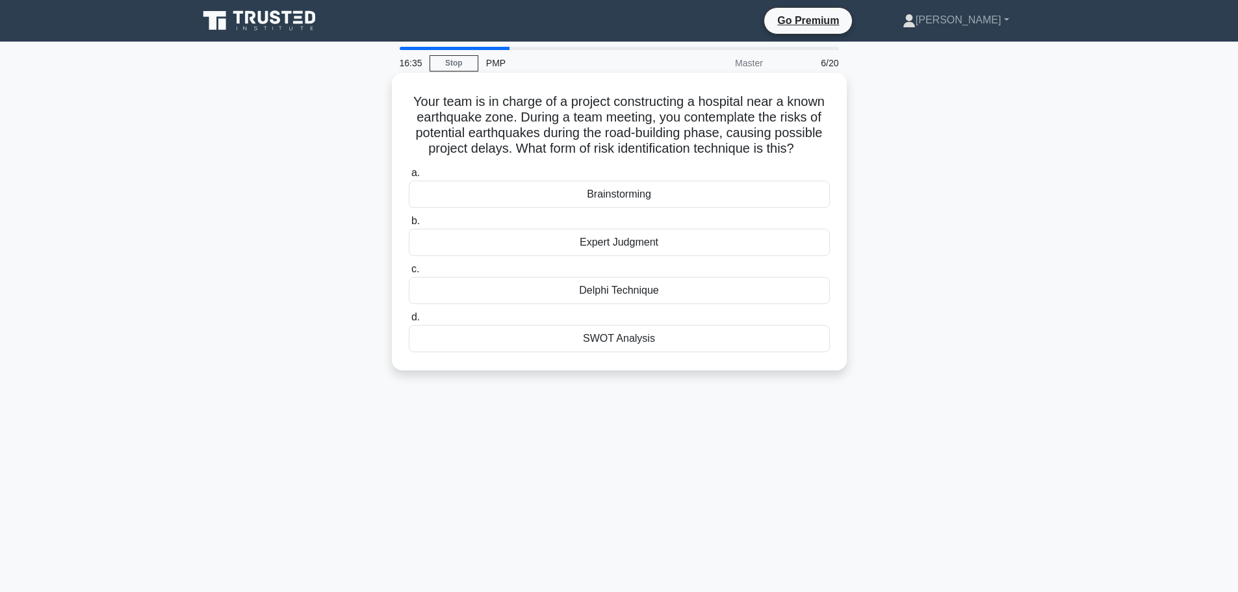
click at [689, 188] on div "Brainstorming" at bounding box center [619, 194] width 421 height 27
click at [409, 177] on input "a. Brainstorming" at bounding box center [409, 173] width 0 height 8
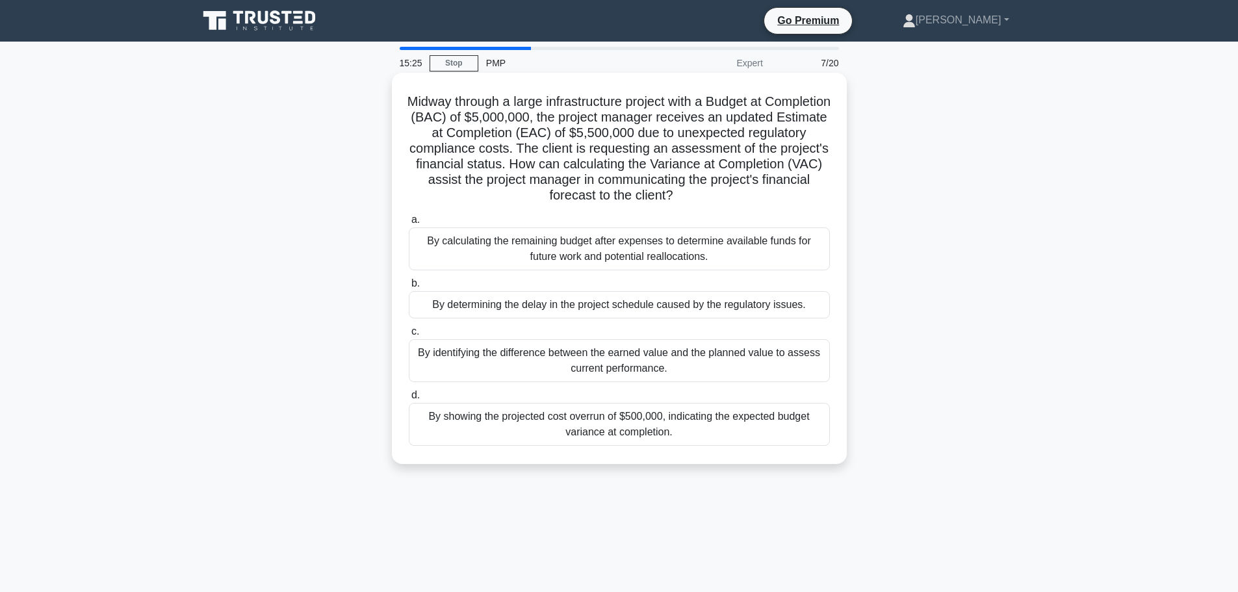
click at [739, 421] on div "By showing the projected cost overrun of $500,000, indicating the expected budg…" at bounding box center [619, 424] width 421 height 43
click at [409, 400] on input "d. By showing the projected cost overrun of $500,000, indicating the expected b…" at bounding box center [409, 395] width 0 height 8
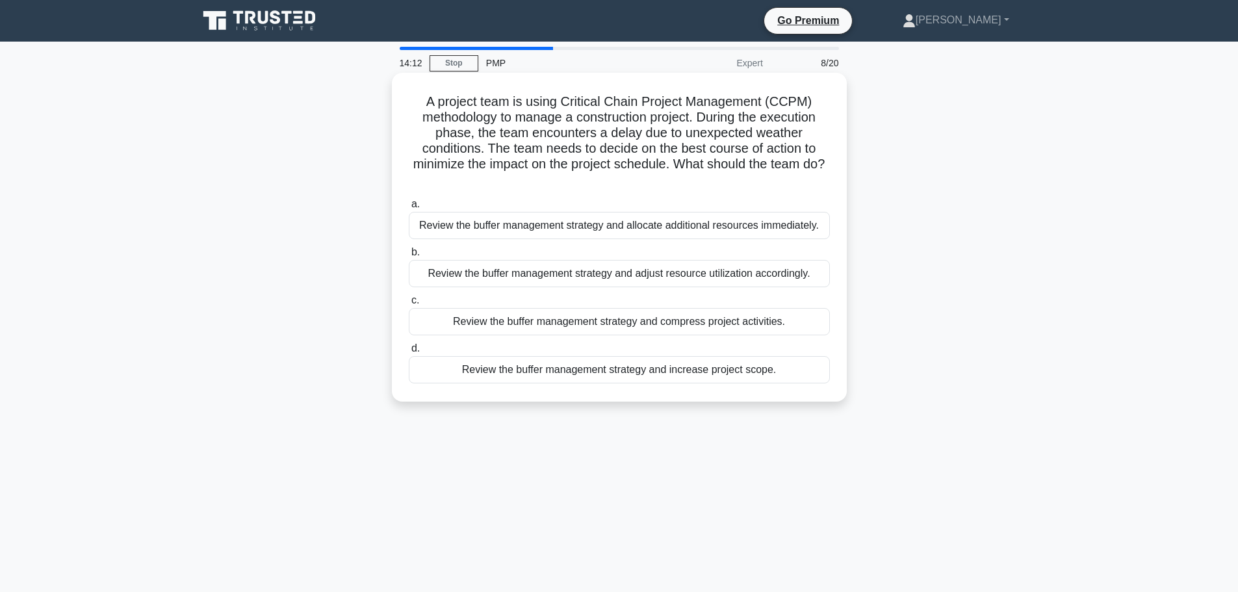
click at [728, 330] on div "Review the buffer management strategy and compress project activities." at bounding box center [619, 321] width 421 height 27
click at [409, 305] on input "c. Review the buffer management strategy and compress project activities." at bounding box center [409, 300] width 0 height 8
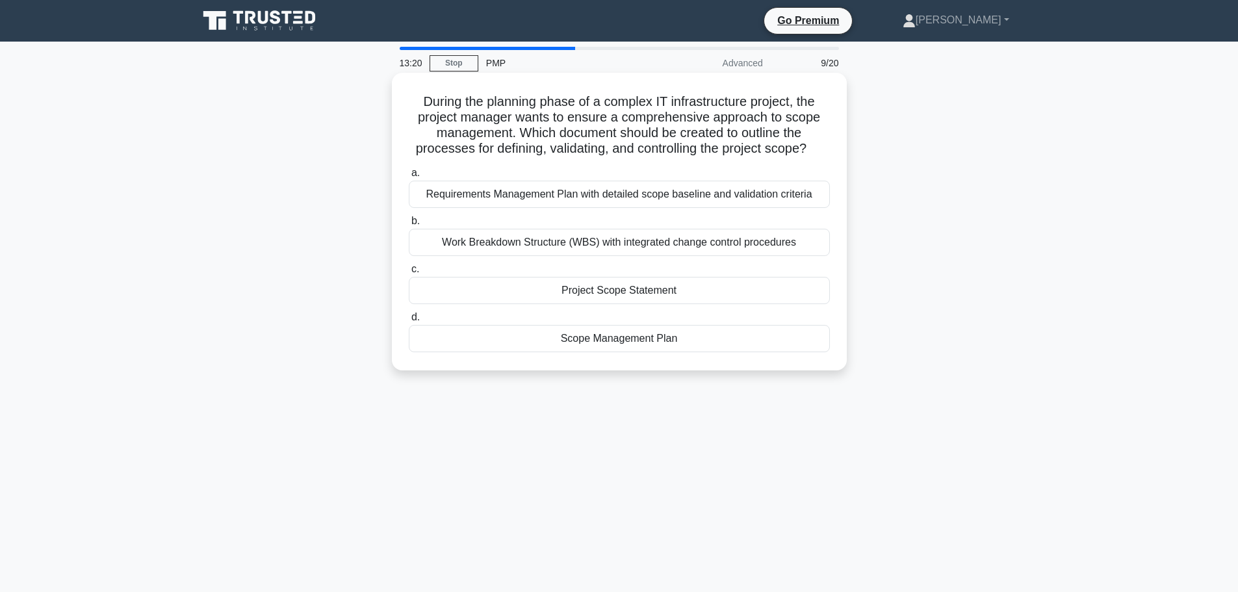
click at [658, 339] on div "Scope Management Plan" at bounding box center [619, 338] width 421 height 27
click at [409, 322] on input "d. Scope Management Plan" at bounding box center [409, 317] width 0 height 8
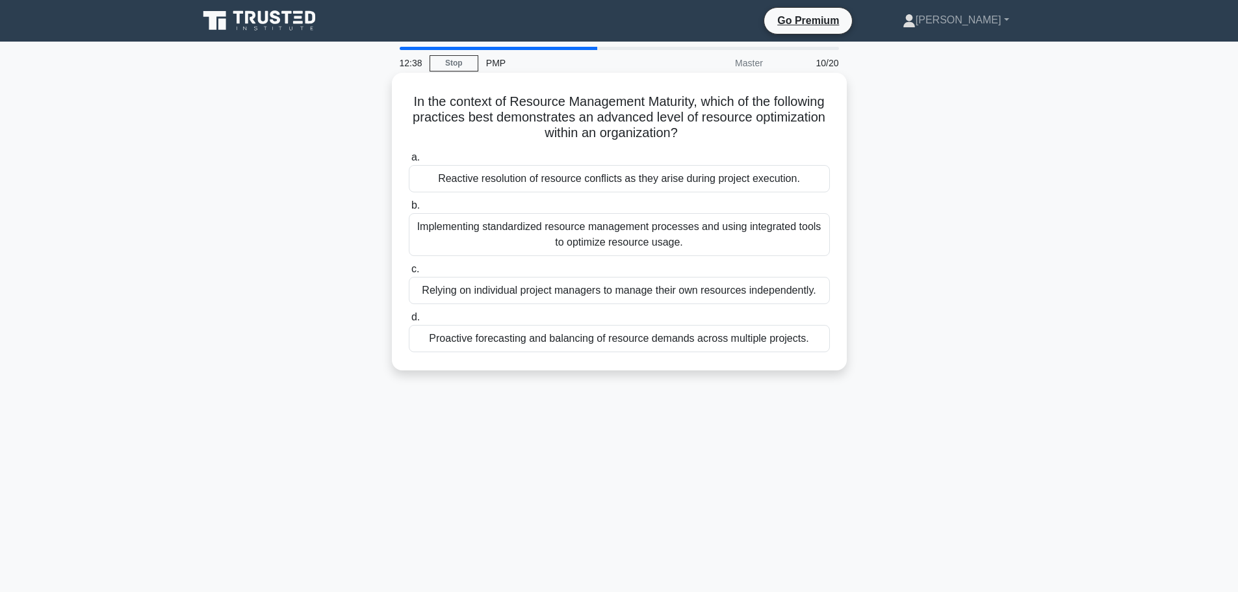
click at [670, 340] on div "Proactive forecasting and balancing of resource demands across multiple project…" at bounding box center [619, 338] width 421 height 27
click at [409, 322] on input "d. Proactive forecasting and balancing of resource demands across multiple proj…" at bounding box center [409, 317] width 0 height 8
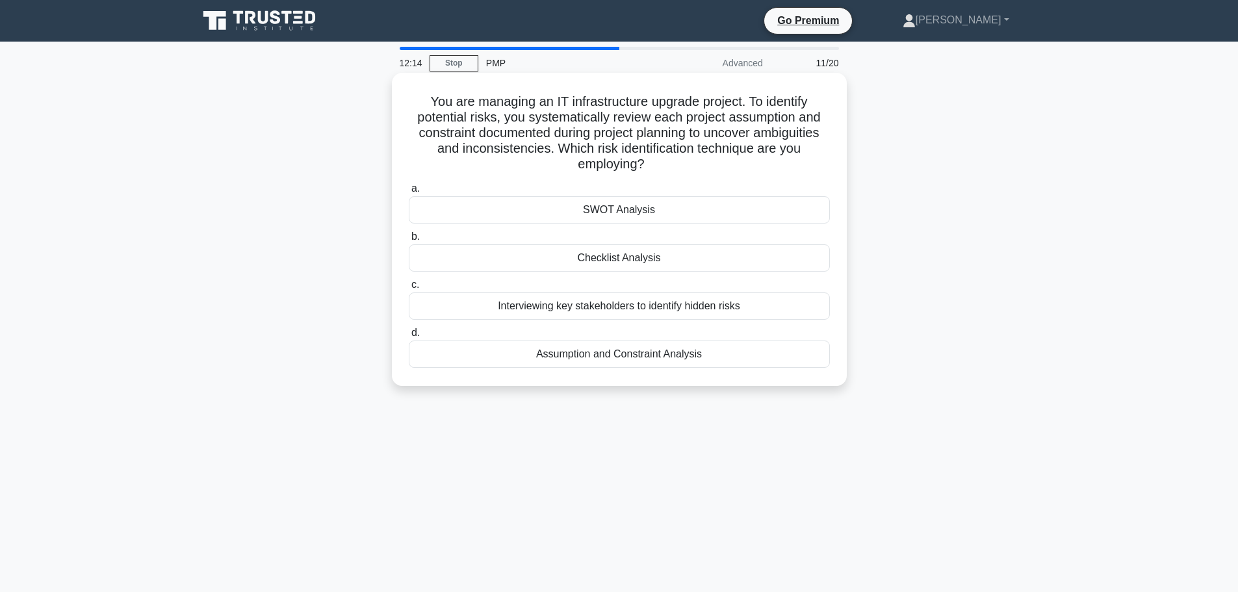
click at [670, 364] on div "Assumption and Constraint Analysis" at bounding box center [619, 353] width 421 height 27
click at [409, 337] on input "d. Assumption and Constraint Analysis" at bounding box center [409, 333] width 0 height 8
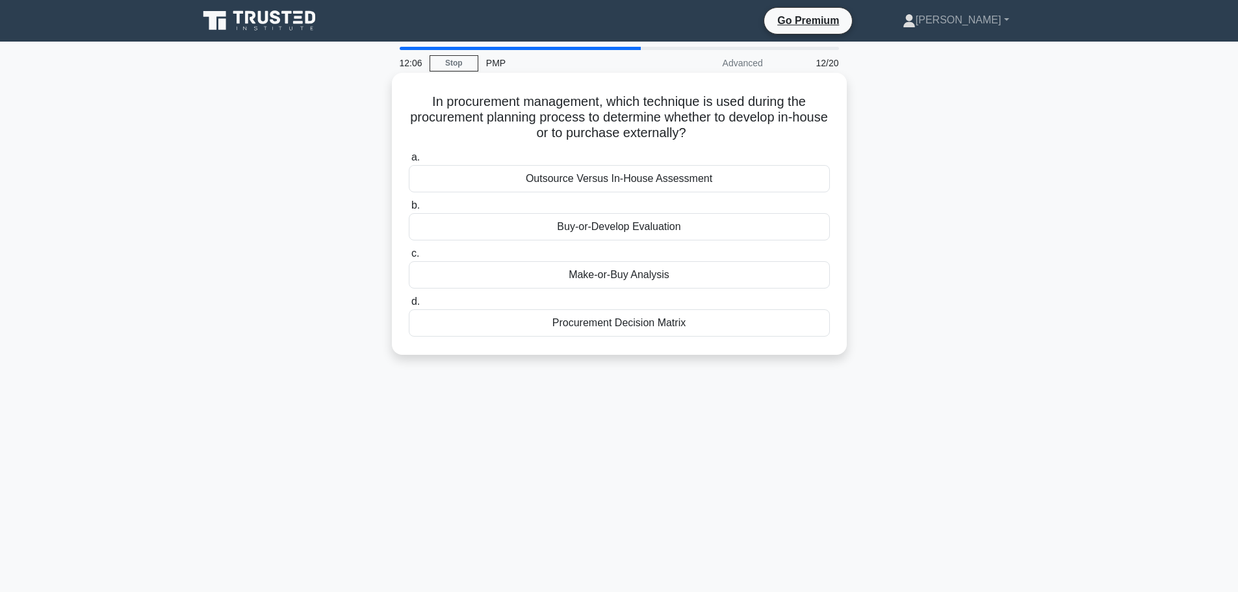
click at [706, 284] on div "Make-or-Buy Analysis" at bounding box center [619, 274] width 421 height 27
click at [409, 258] on input "c. Make-or-Buy Analysis" at bounding box center [409, 253] width 0 height 8
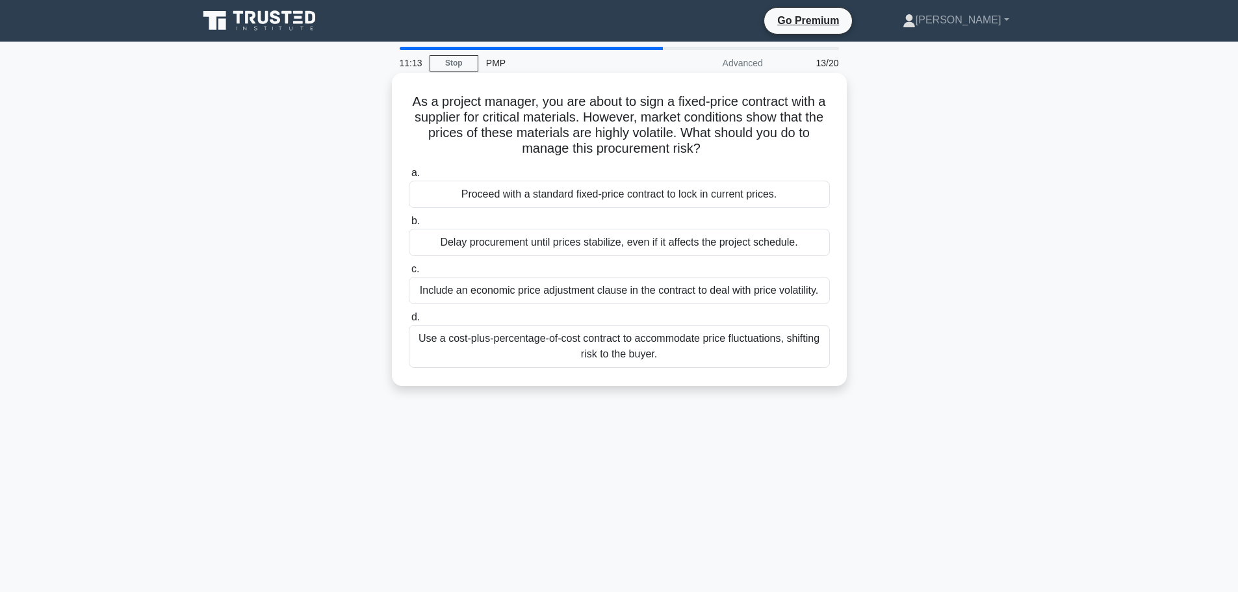
click at [700, 292] on div "Include an economic price adjustment clause in the contract to deal with price …" at bounding box center [619, 290] width 421 height 27
click at [409, 274] on input "c. Include an economic price adjustment clause in the contract to deal with pri…" at bounding box center [409, 269] width 0 height 8
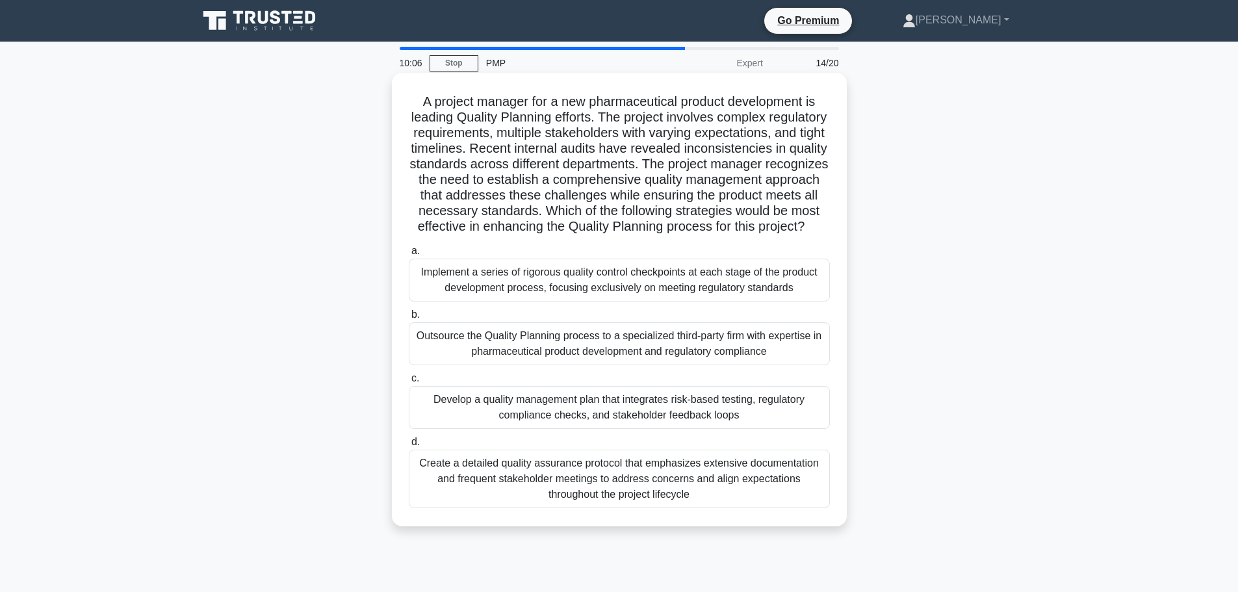
click at [691, 417] on div "Develop a quality management plan that integrates risk-based testing, regulator…" at bounding box center [619, 407] width 421 height 43
click at [409, 383] on input "c. Develop a quality management plan that integrates risk-based testing, regula…" at bounding box center [409, 378] width 0 height 8
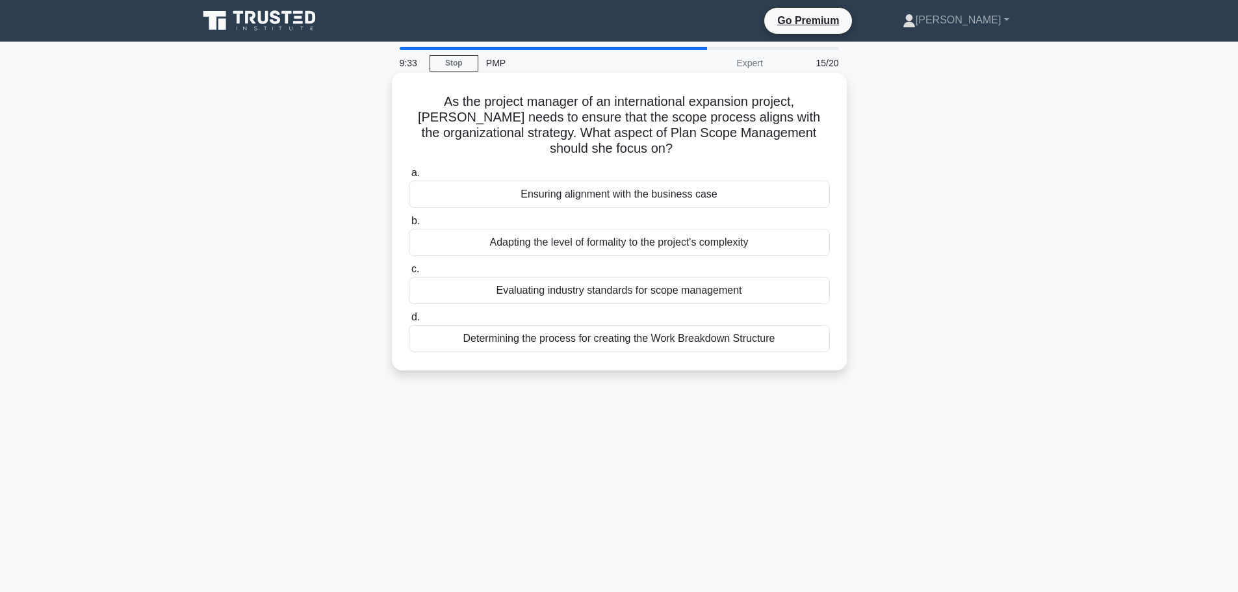
click at [679, 203] on div "Ensuring alignment with the business case" at bounding box center [619, 194] width 421 height 27
click at [409, 177] on input "a. Ensuring alignment with the business case" at bounding box center [409, 173] width 0 height 8
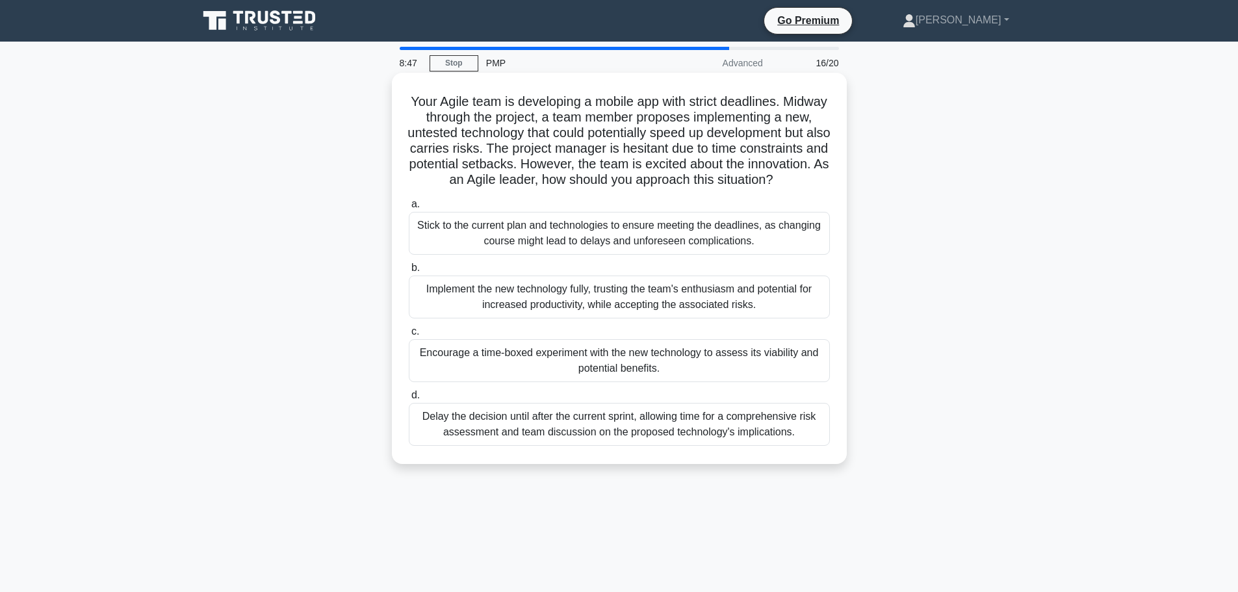
click at [648, 444] on div "Delay the decision until after the current sprint, allowing time for a comprehe…" at bounding box center [619, 424] width 421 height 43
click at [409, 400] on input "d. Delay the decision until after the current sprint, allowing time for a compr…" at bounding box center [409, 395] width 0 height 8
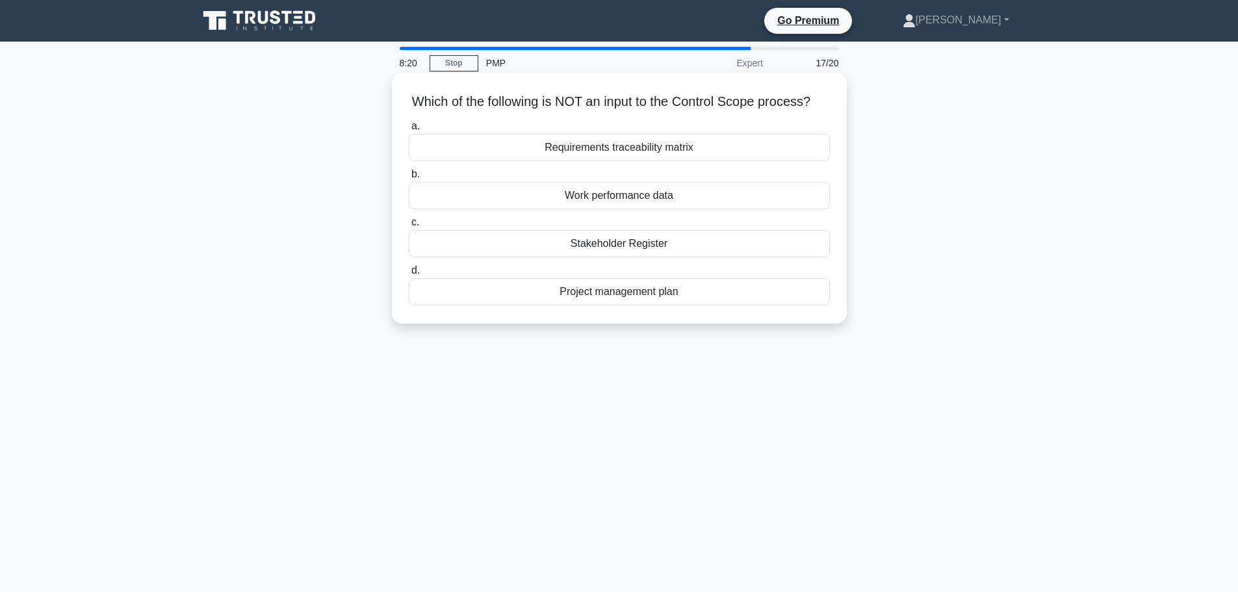
click at [692, 257] on div "Stakeholder Register" at bounding box center [619, 243] width 421 height 27
click at [409, 227] on input "c. Stakeholder Register" at bounding box center [409, 222] width 0 height 8
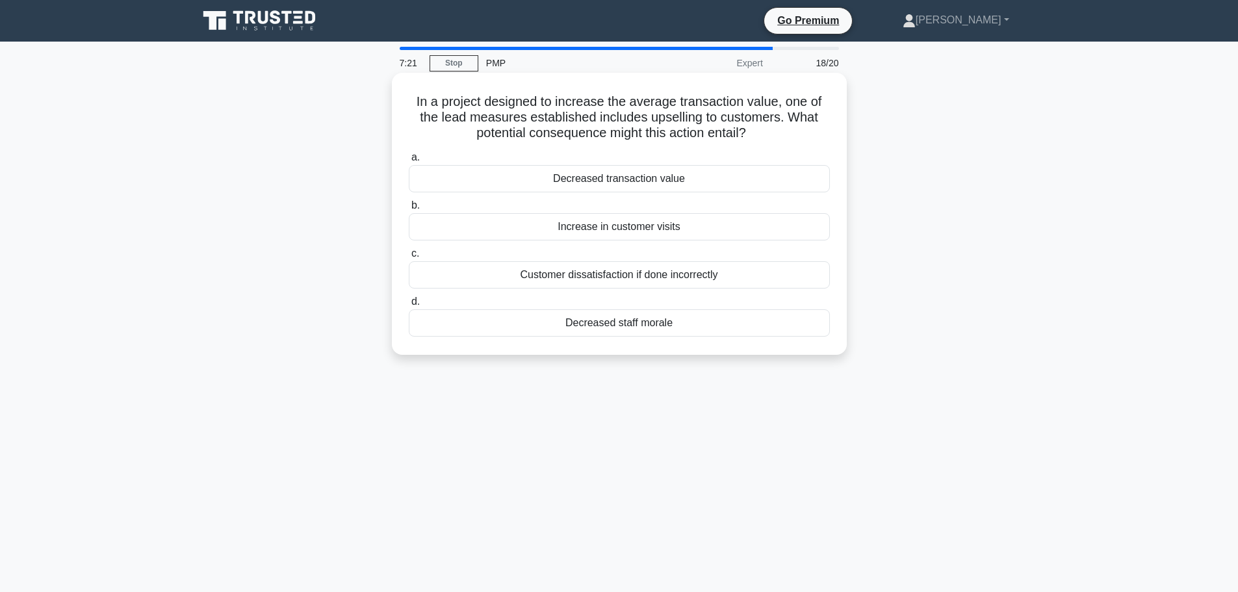
click at [687, 282] on div "Customer dissatisfaction if done incorrectly" at bounding box center [619, 274] width 421 height 27
click at [409, 258] on input "c. Customer dissatisfaction if done incorrectly" at bounding box center [409, 253] width 0 height 8
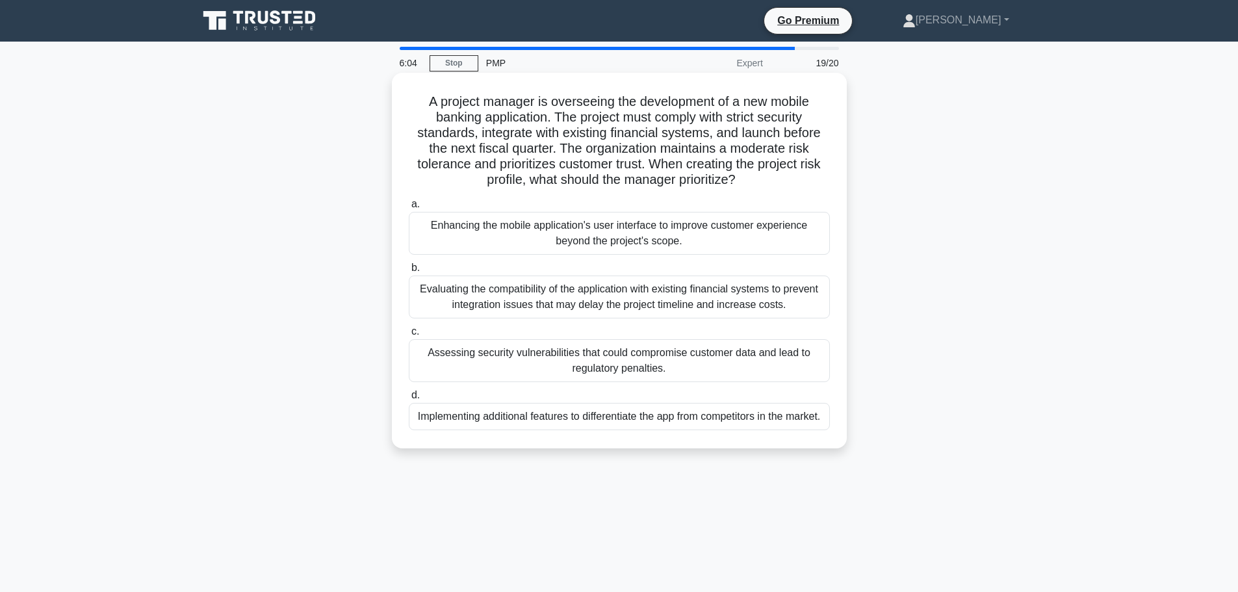
click at [648, 374] on div "Assessing security vulnerabilities that could compromise customer data and lead…" at bounding box center [619, 360] width 421 height 43
click at [409, 336] on input "c. Assessing security vulnerabilities that could compromise customer data and l…" at bounding box center [409, 331] width 0 height 8
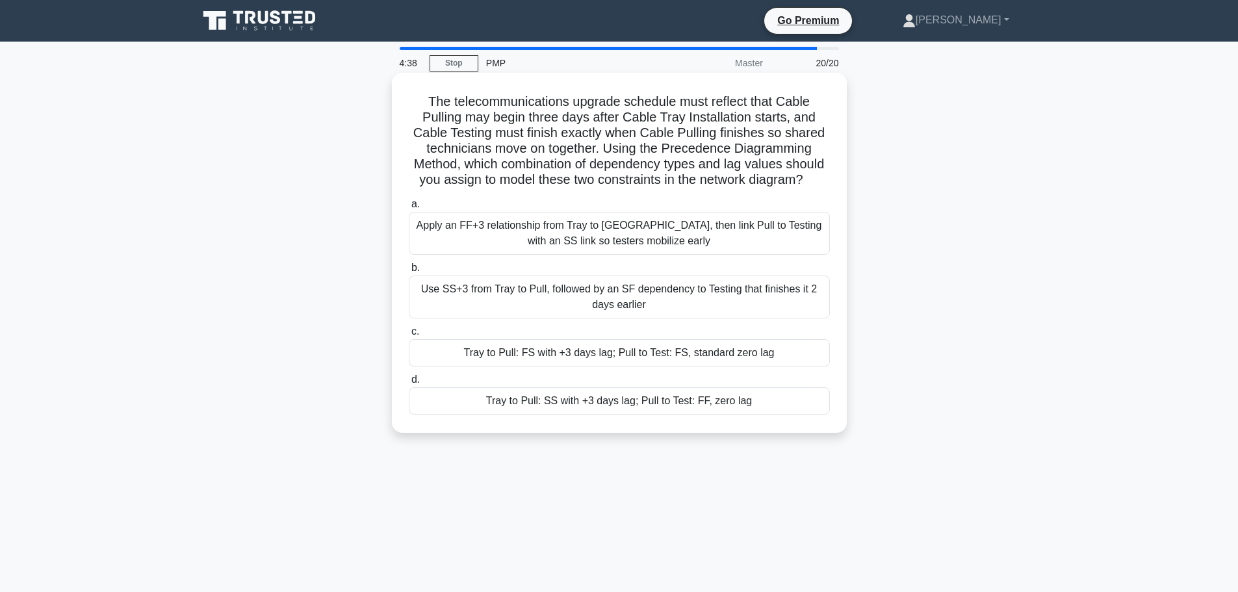
click at [647, 396] on div "Tray to Pull: SS with +3 days lag; Pull to Test: FF, zero lag" at bounding box center [619, 400] width 421 height 27
click at [409, 384] on input "d. Tray to Pull: SS with +3 days lag; Pull to Test: FF, zero lag" at bounding box center [409, 379] width 0 height 8
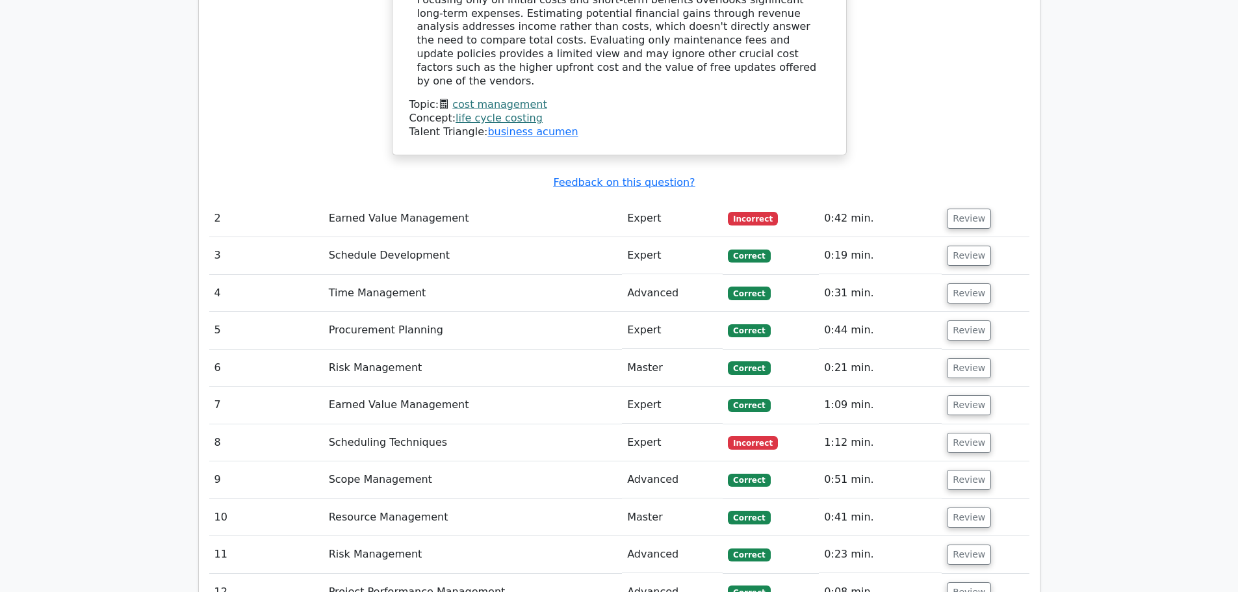
scroll to position [2014, 0]
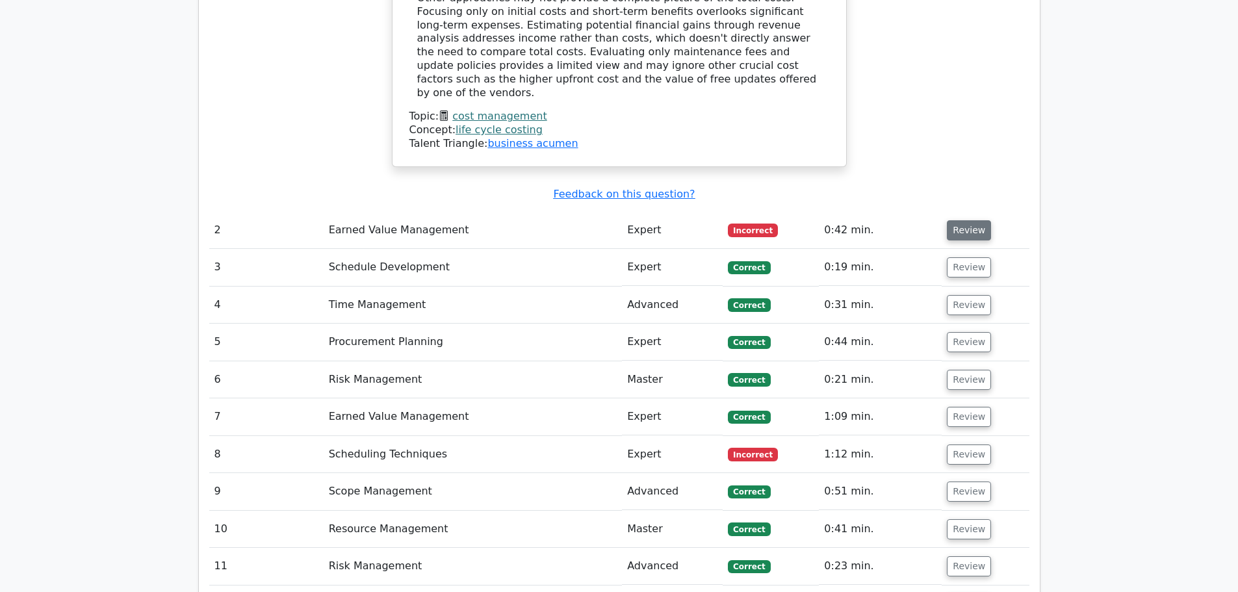
click at [977, 220] on button "Review" at bounding box center [969, 230] width 44 height 20
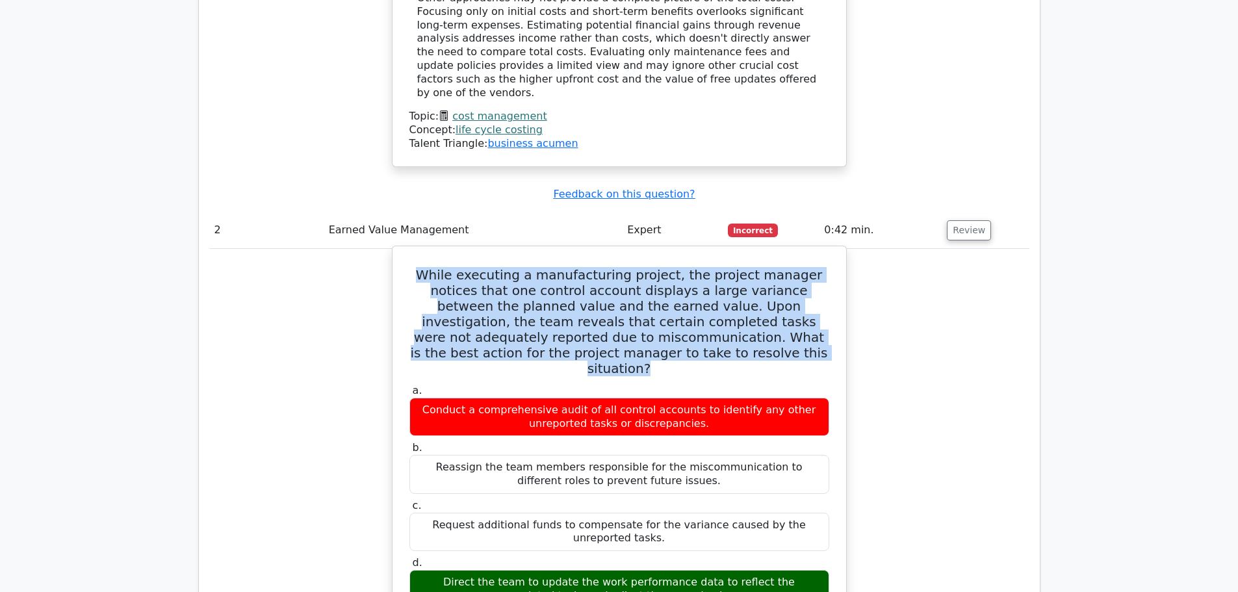
drag, startPoint x: 416, startPoint y: 171, endPoint x: 705, endPoint y: 249, distance: 299.6
click at [705, 267] on h5 "While executing a manufacturing project, the project manager notices that one c…" at bounding box center [619, 321] width 422 height 109
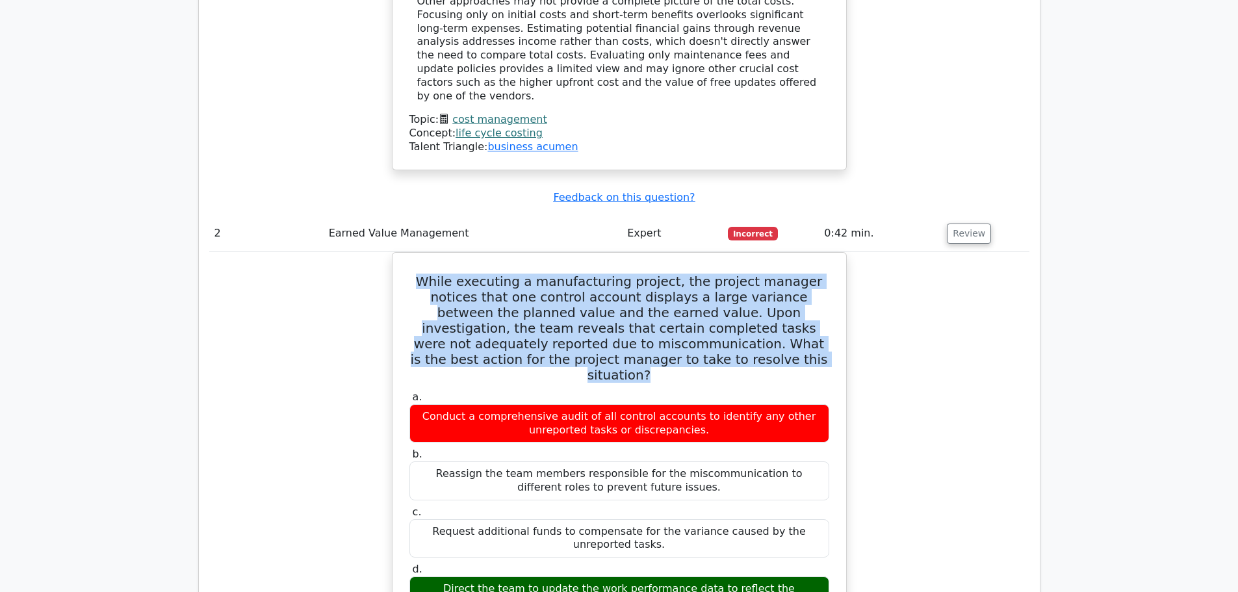
copy h5 "While executing a manufacturing project, the project manager notices that one c…"
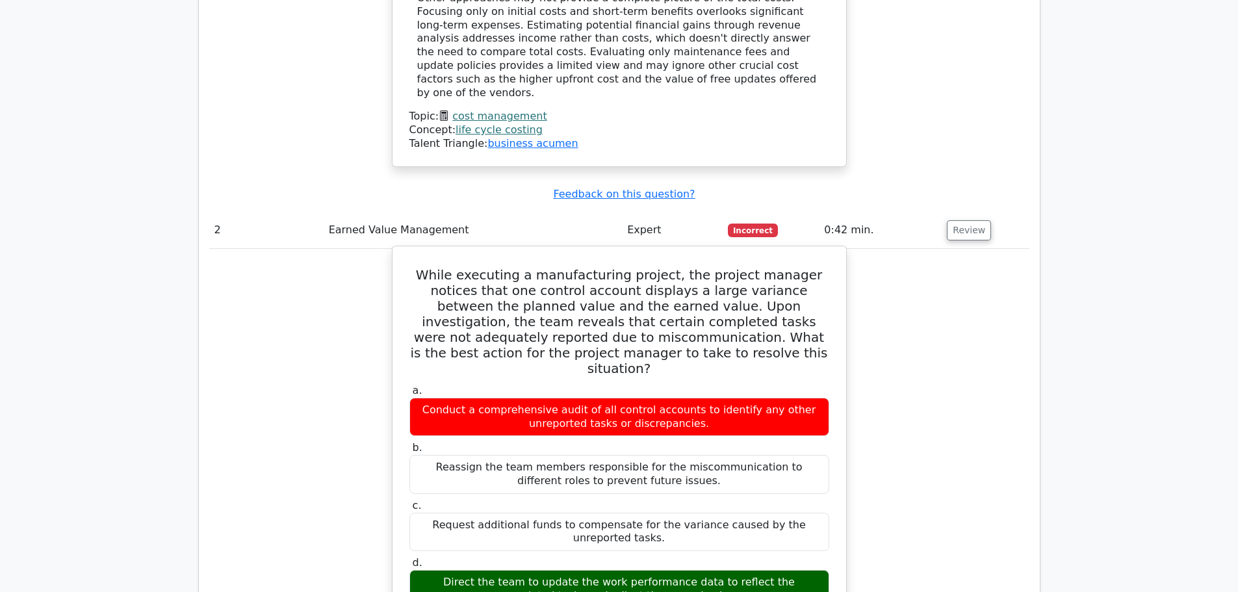
click at [429, 570] on div "Direct the team to update the work performance data to reflect the completed ta…" at bounding box center [619, 589] width 420 height 39
drag, startPoint x: 422, startPoint y: 464, endPoint x: 685, endPoint y: 481, distance: 263.6
click at [685, 570] on div "Direct the team to update the work performance data to reflect the completed ta…" at bounding box center [619, 589] width 420 height 39
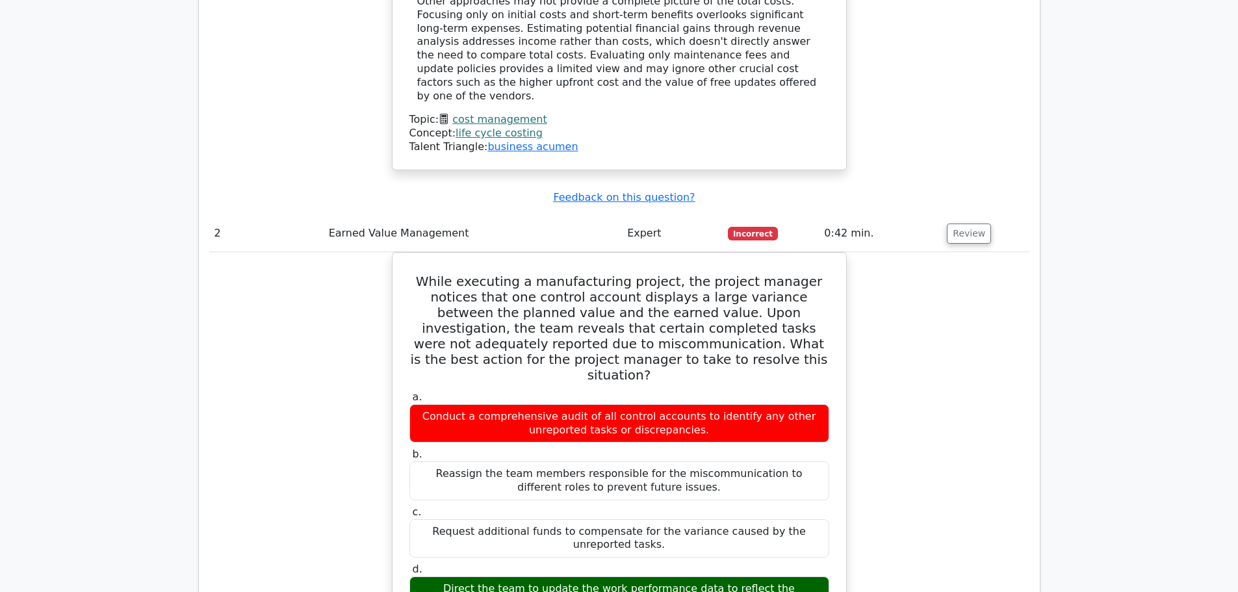
copy div "Direct the team to update the work performance data to reflect the completed ta…"
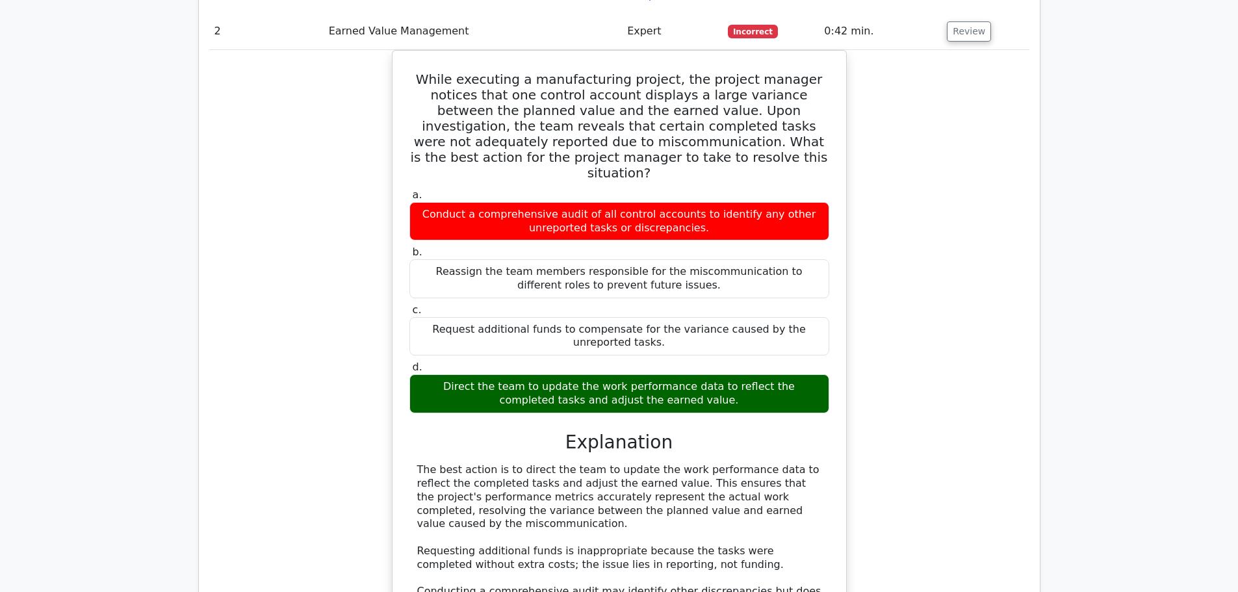
scroll to position [2858, 0]
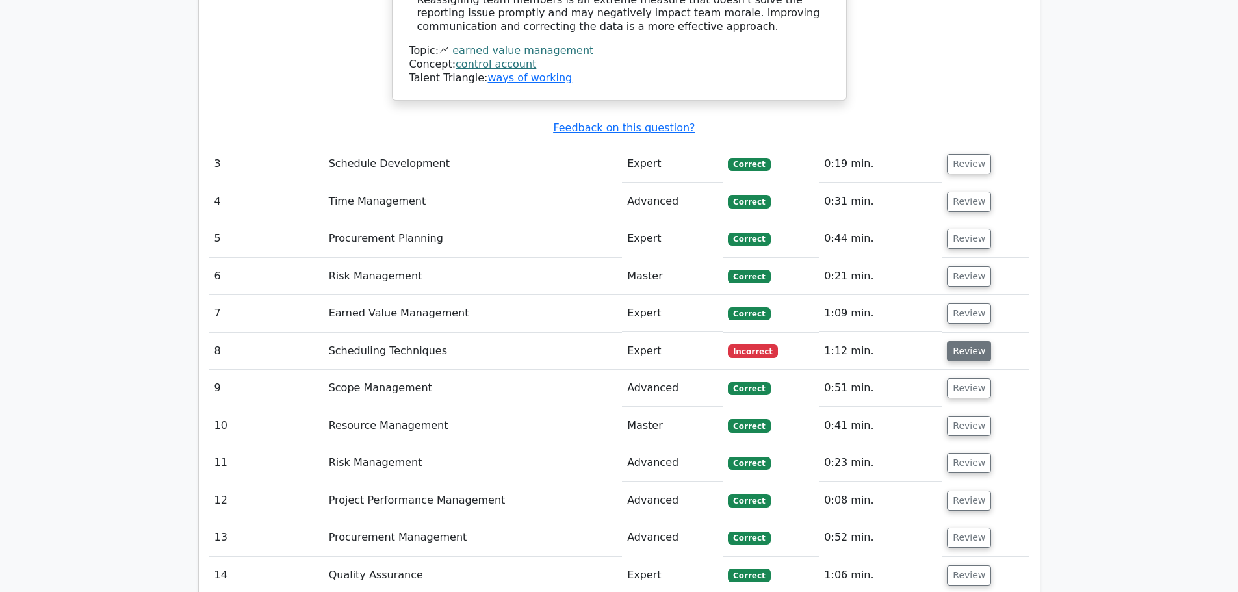
click at [969, 341] on button "Review" at bounding box center [969, 351] width 44 height 20
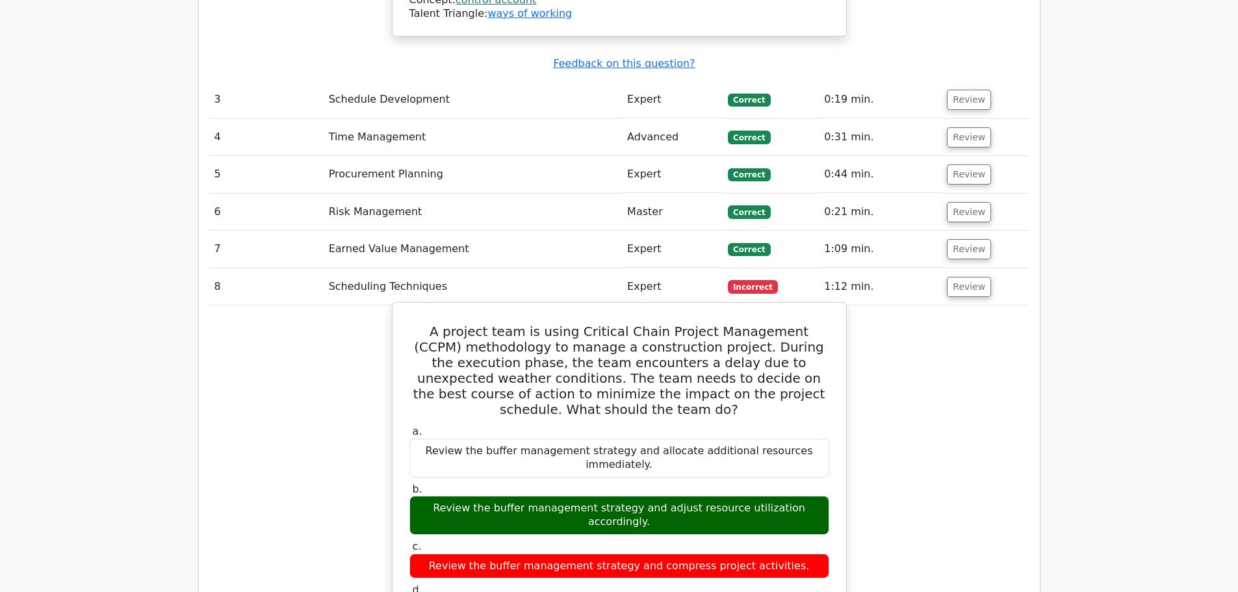
scroll to position [2923, 0]
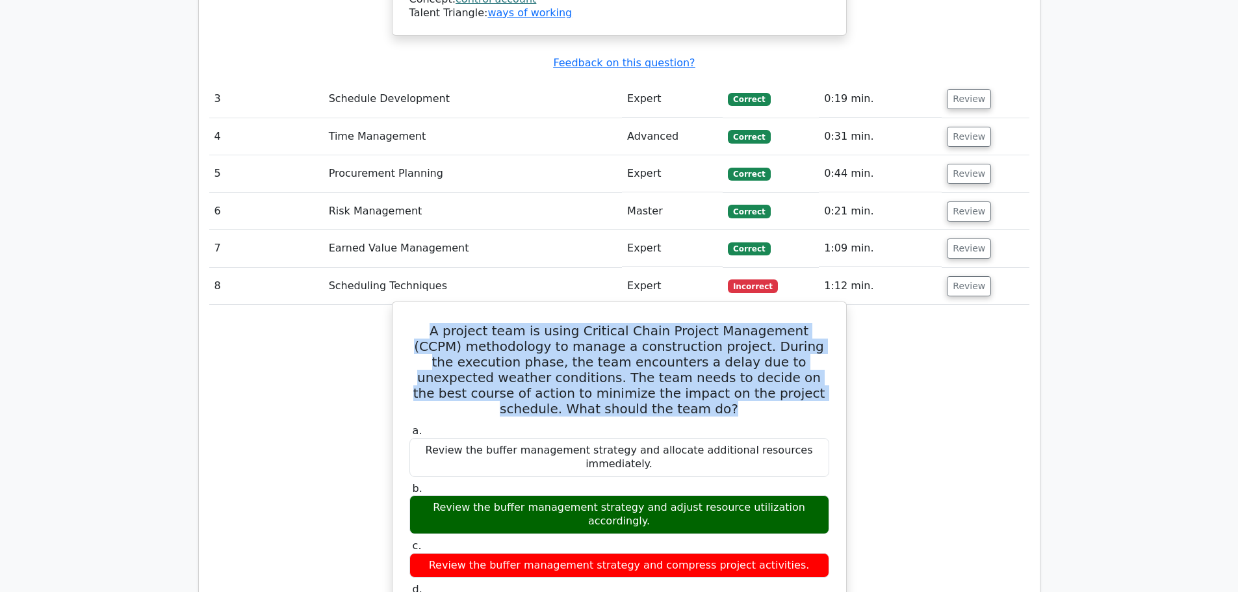
drag, startPoint x: 424, startPoint y: 212, endPoint x: 656, endPoint y: 288, distance: 243.9
click at [656, 323] on h5 "A project team is using Critical Chain Project Management (CCPM) methodology to…" at bounding box center [619, 370] width 422 height 94
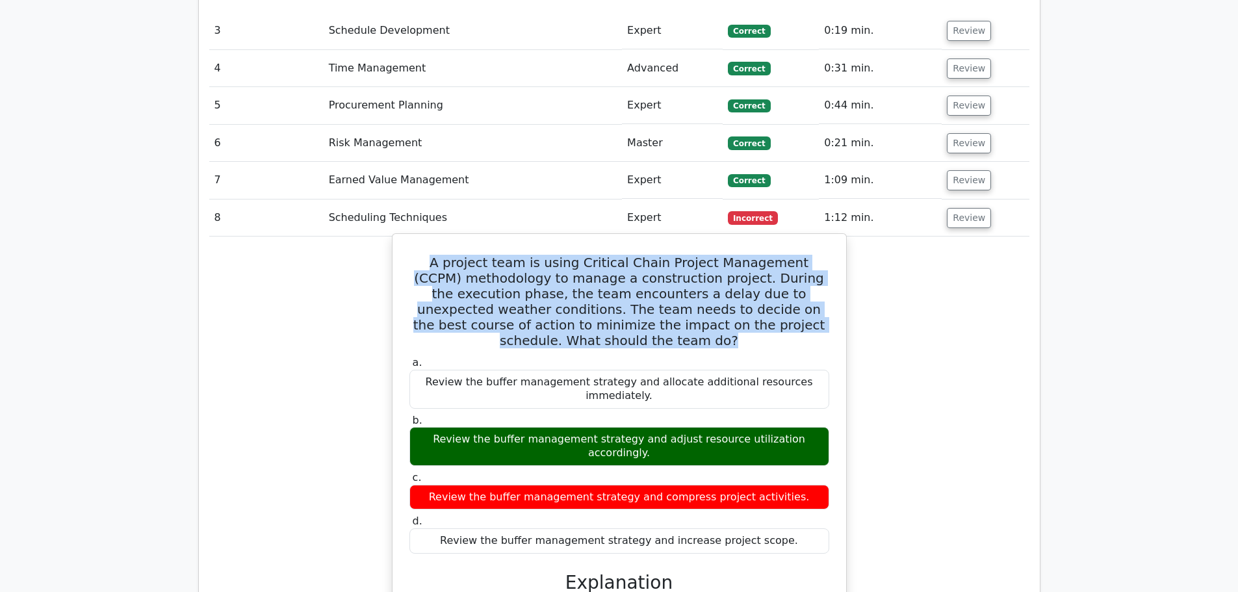
scroll to position [3053, 0]
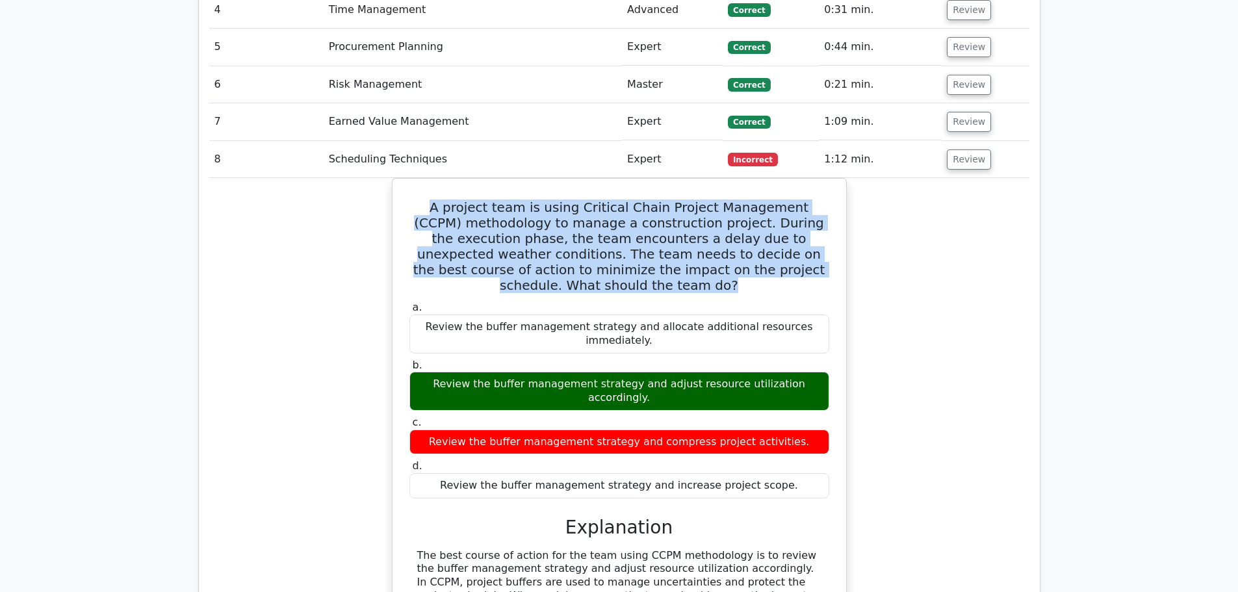
copy h5 "A project team is using Critical Chain Project Management (CCPM) methodology to…"
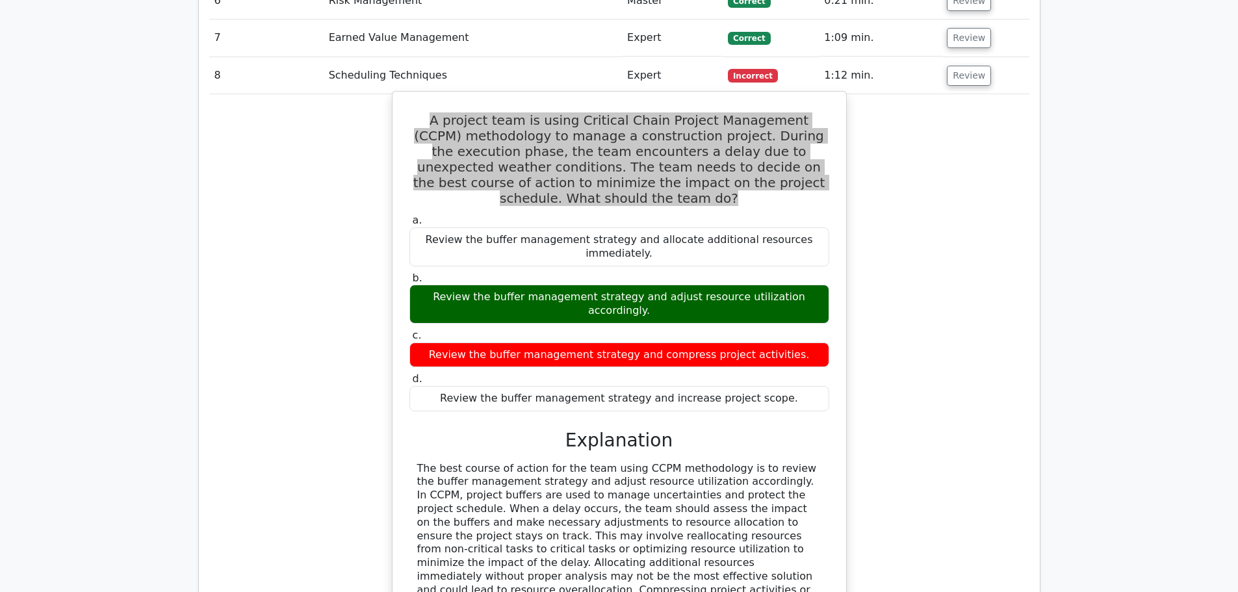
scroll to position [3183, 0]
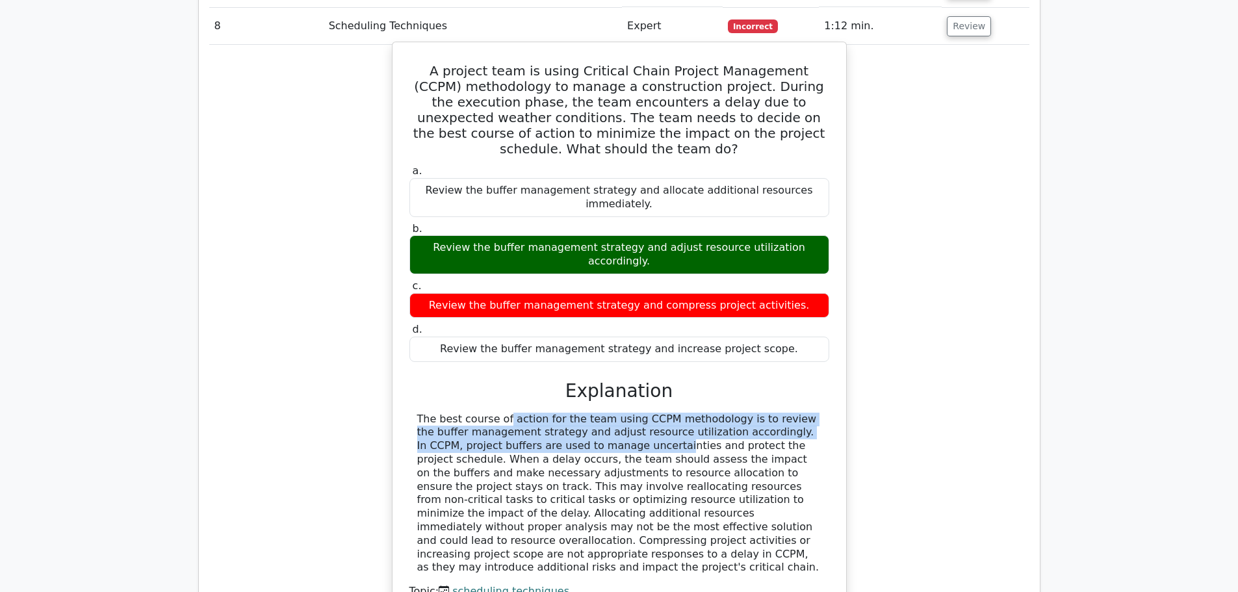
drag, startPoint x: 420, startPoint y: 270, endPoint x: 496, endPoint y: 302, distance: 82.7
click at [496, 413] on div "The best course of action for the team using CCPM methodology is to review the …" at bounding box center [619, 494] width 404 height 162
click at [437, 413] on div "The best course of action for the team using CCPM methodology is to review the …" at bounding box center [619, 494] width 404 height 162
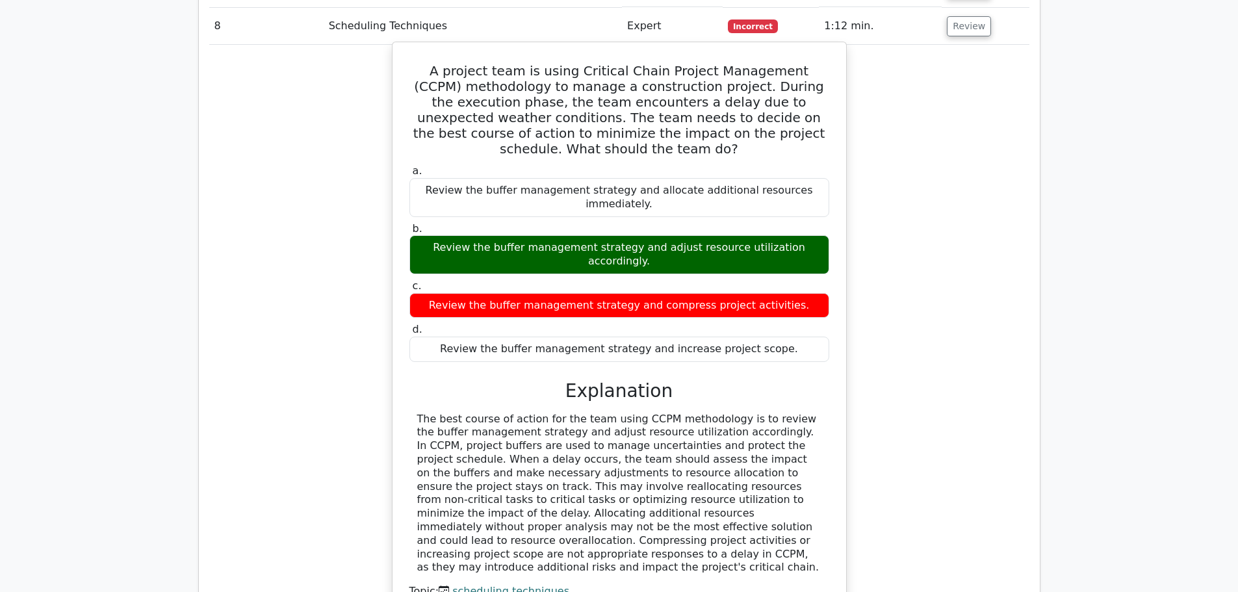
drag, startPoint x: 414, startPoint y: 274, endPoint x: 681, endPoint y: 413, distance: 300.7
click at [681, 413] on div "The best course of action for the team using CCPM methodology is to review the …" at bounding box center [619, 494] width 420 height 162
copy div "The best course of action for the team using CCPM methodology is to review the …"
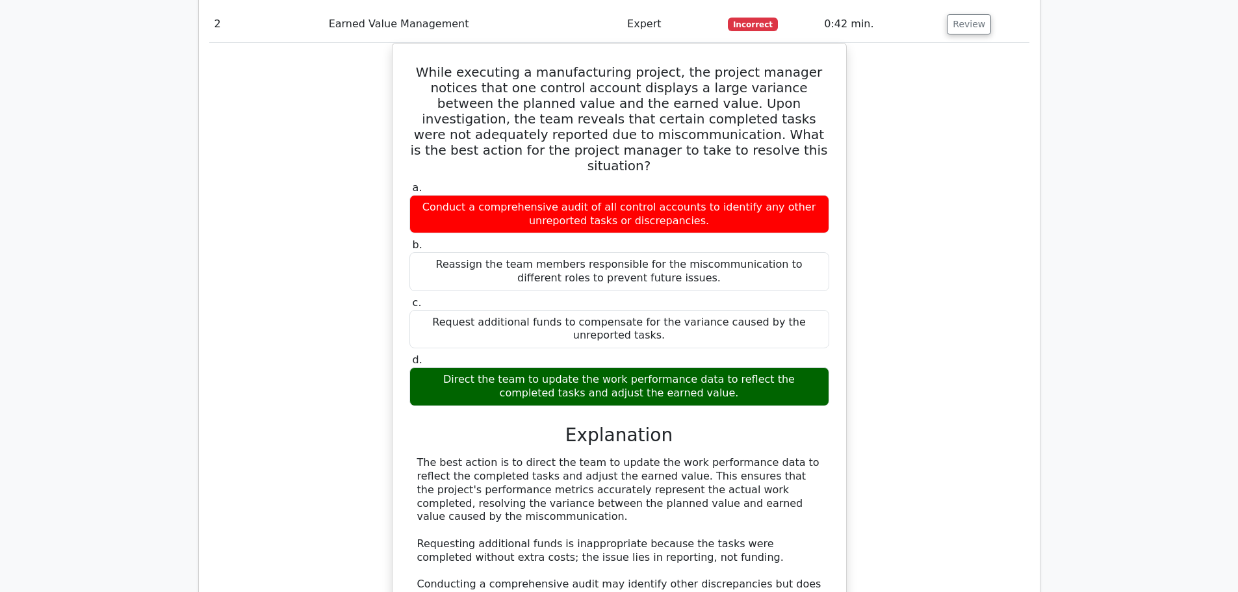
scroll to position [2274, 0]
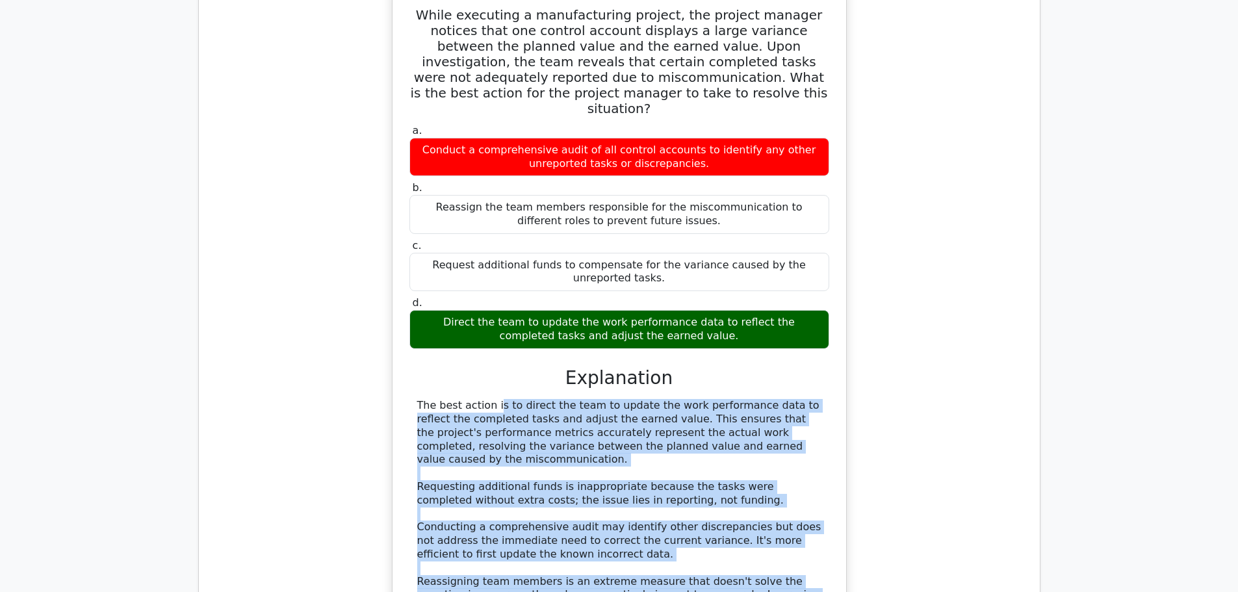
drag, startPoint x: 414, startPoint y: 290, endPoint x: 648, endPoint y: 494, distance: 310.3
click at [648, 494] on div "The best action is to direct the team to update the work performance data to re…" at bounding box center [619, 507] width 420 height 216
copy div "The best action is to direct the team to update the work performance data to re…"
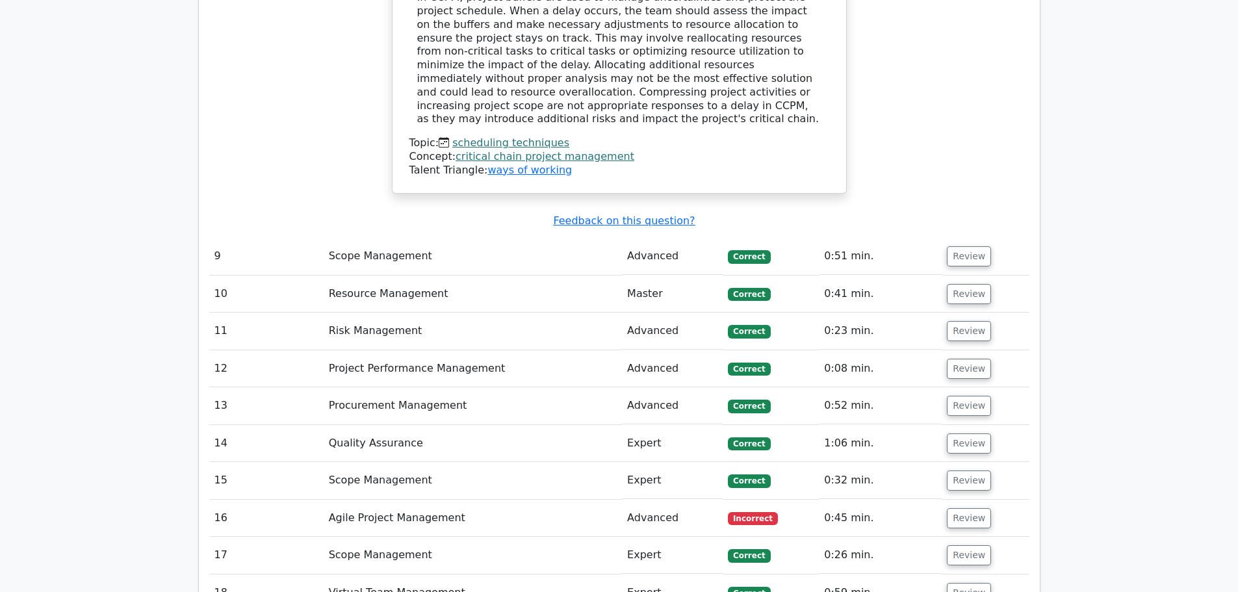
scroll to position [3638, 0]
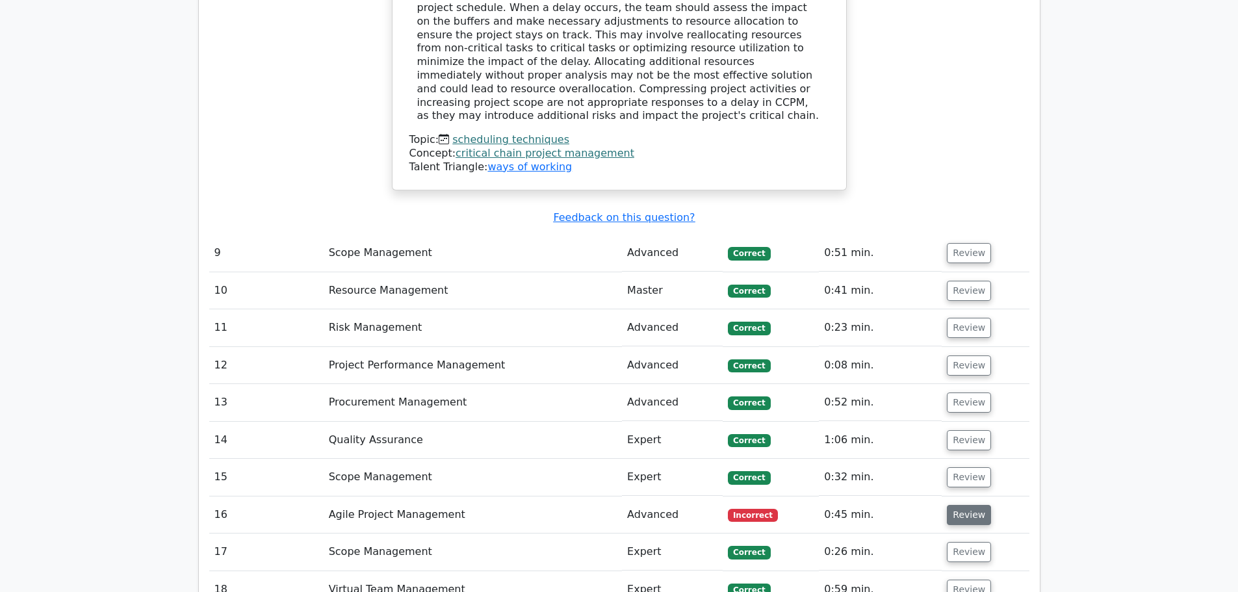
click at [971, 505] on button "Review" at bounding box center [969, 515] width 44 height 20
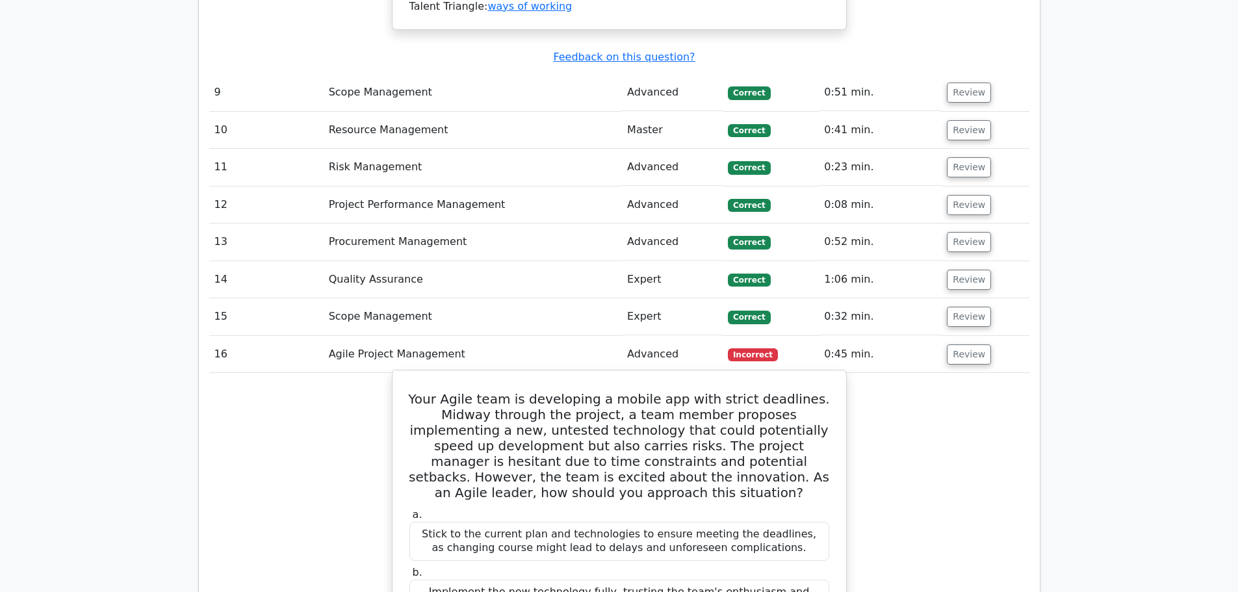
scroll to position [3833, 0]
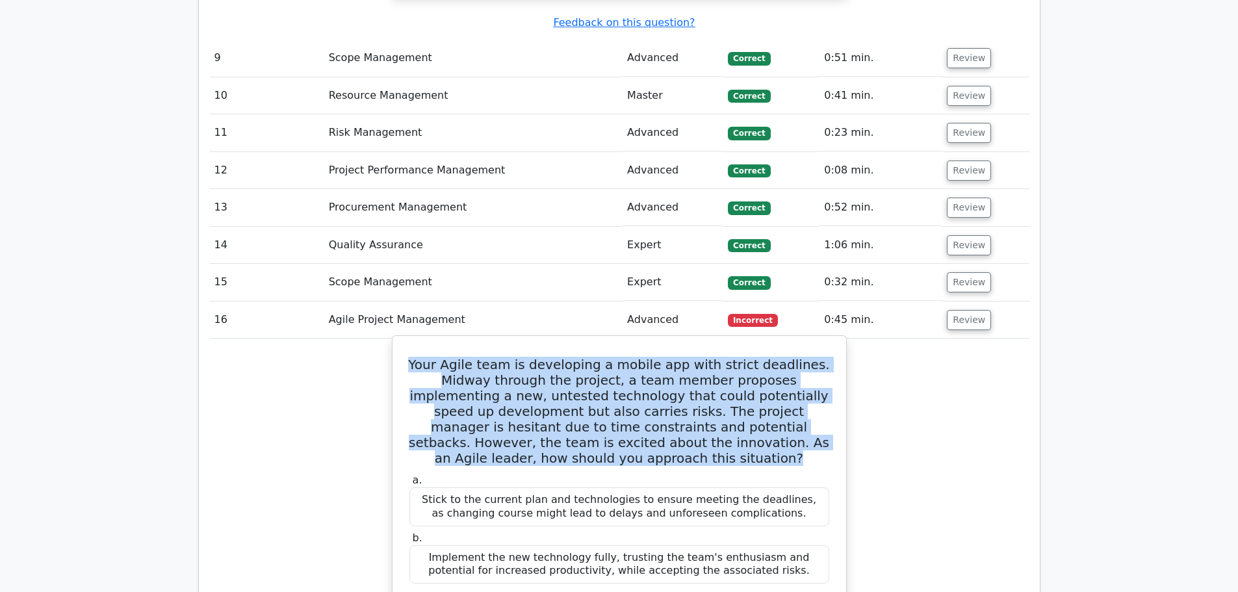
drag, startPoint x: 427, startPoint y: 206, endPoint x: 676, endPoint y: 301, distance: 266.5
click at [676, 357] on h5 "Your Agile team is developing a mobile app with strict deadlines. Midway throug…" at bounding box center [619, 411] width 422 height 109
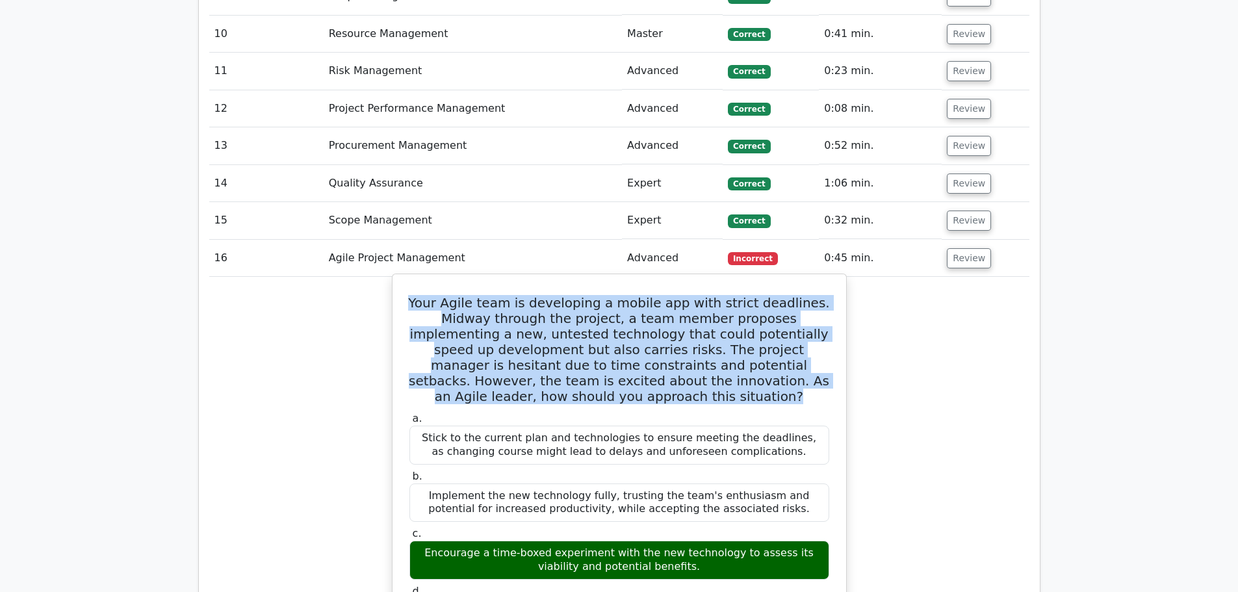
scroll to position [3898, 0]
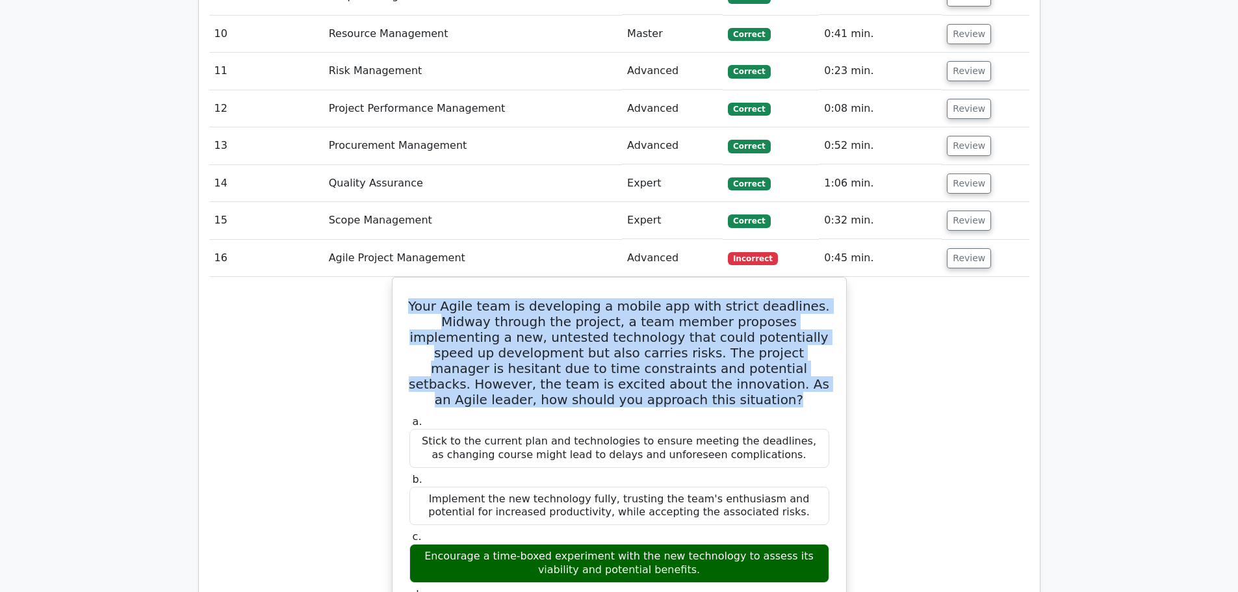
copy h5 "Your Agile team is developing a mobile app with strict deadlines. Midway throug…"
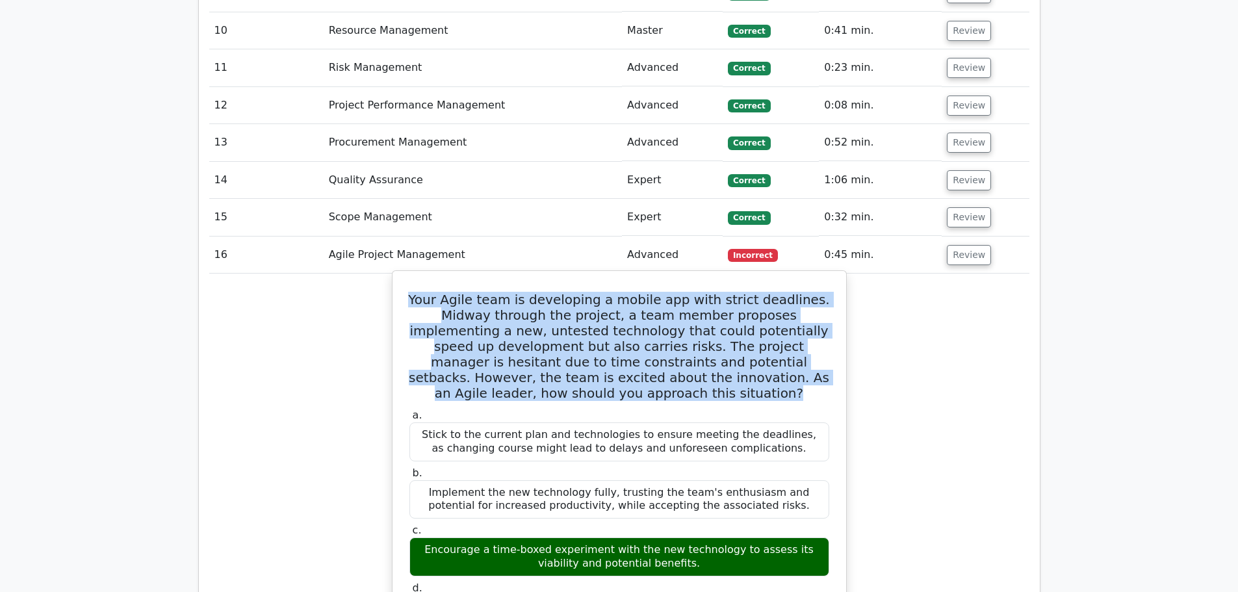
click at [453, 537] on div "Encourage a time-boxed experiment with the new technology to assess its viabili…" at bounding box center [619, 556] width 420 height 39
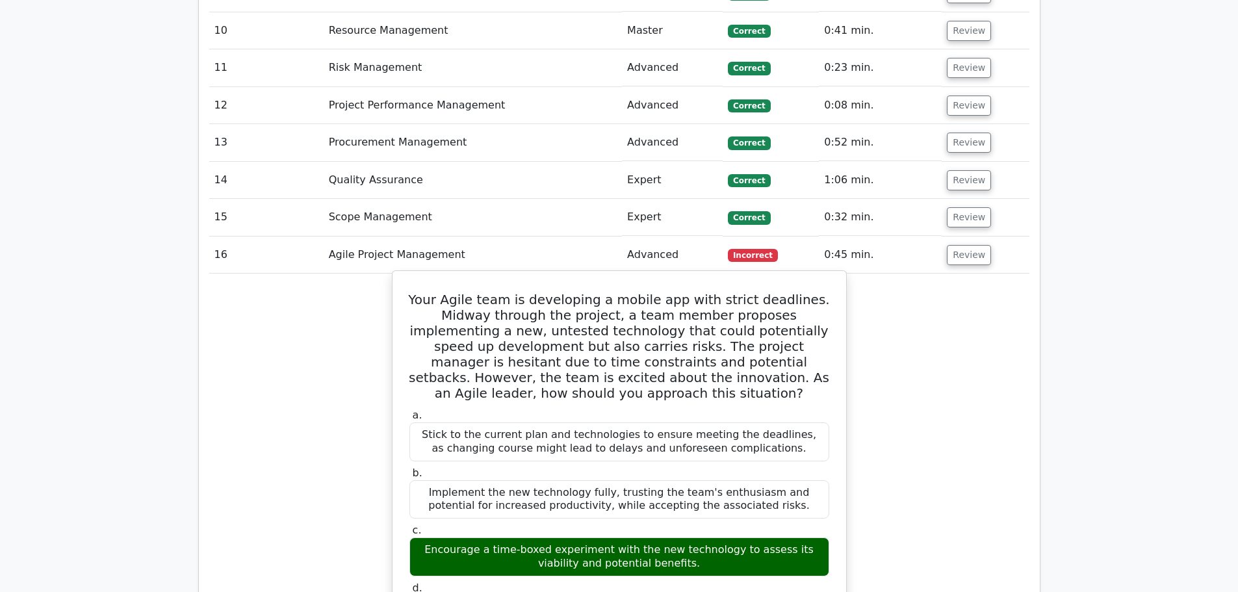
click at [453, 537] on div "Encourage a time-boxed experiment with the new technology to assess its viabili…" at bounding box center [619, 556] width 420 height 39
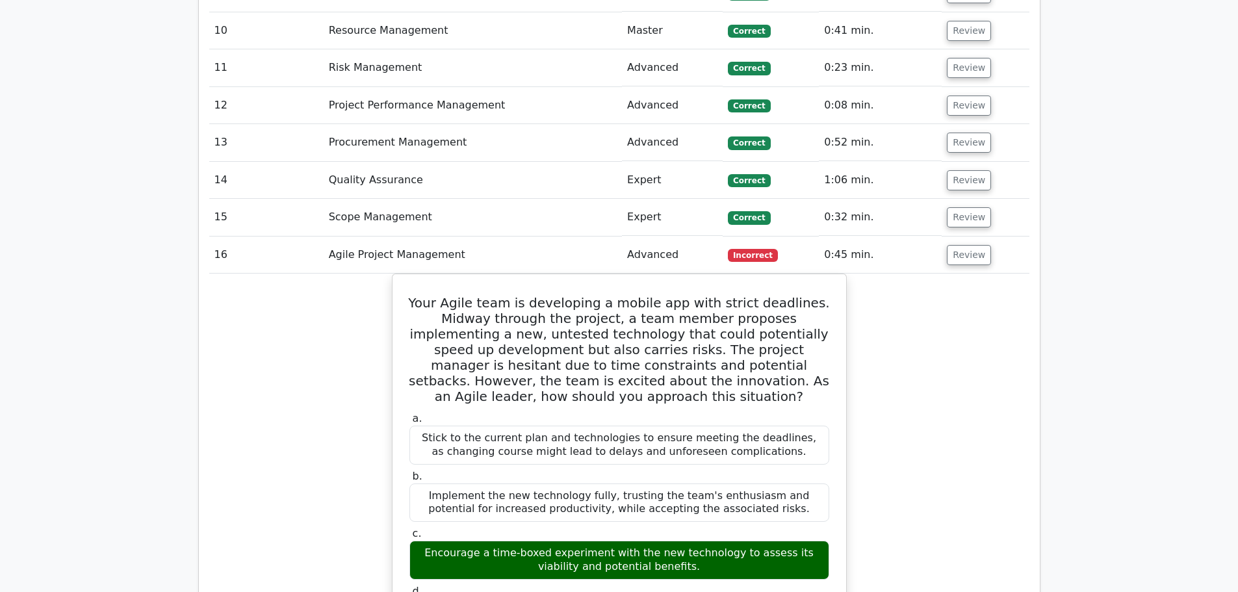
copy div "Encourage a time-boxed experiment with the new technology to assess its viabili…"
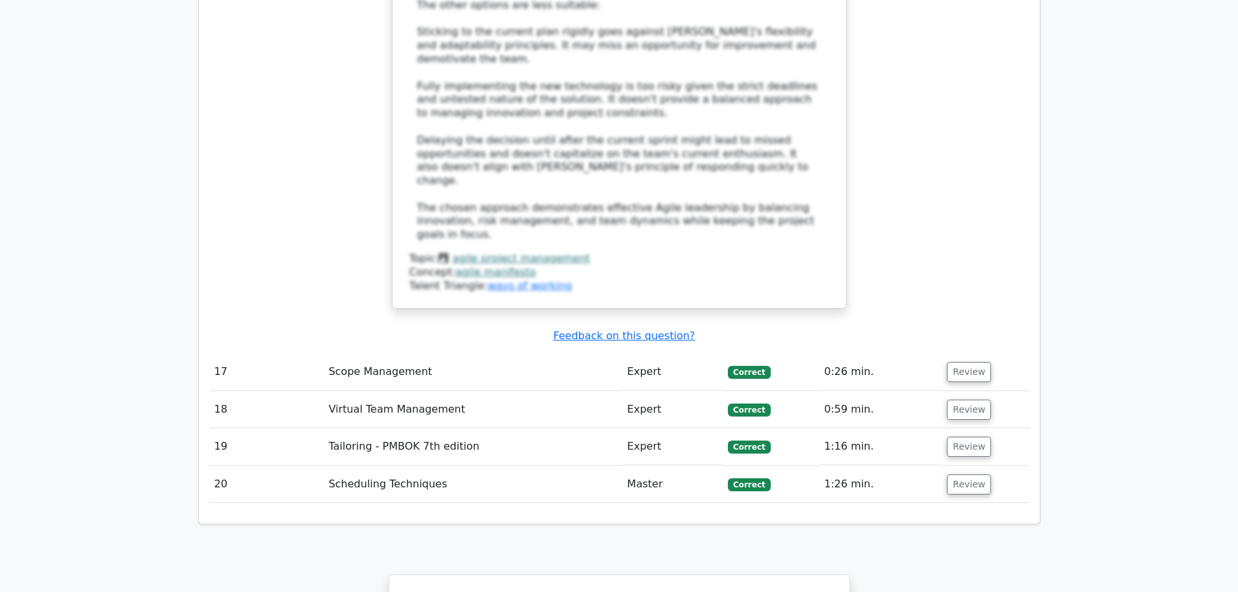
scroll to position [5002, 0]
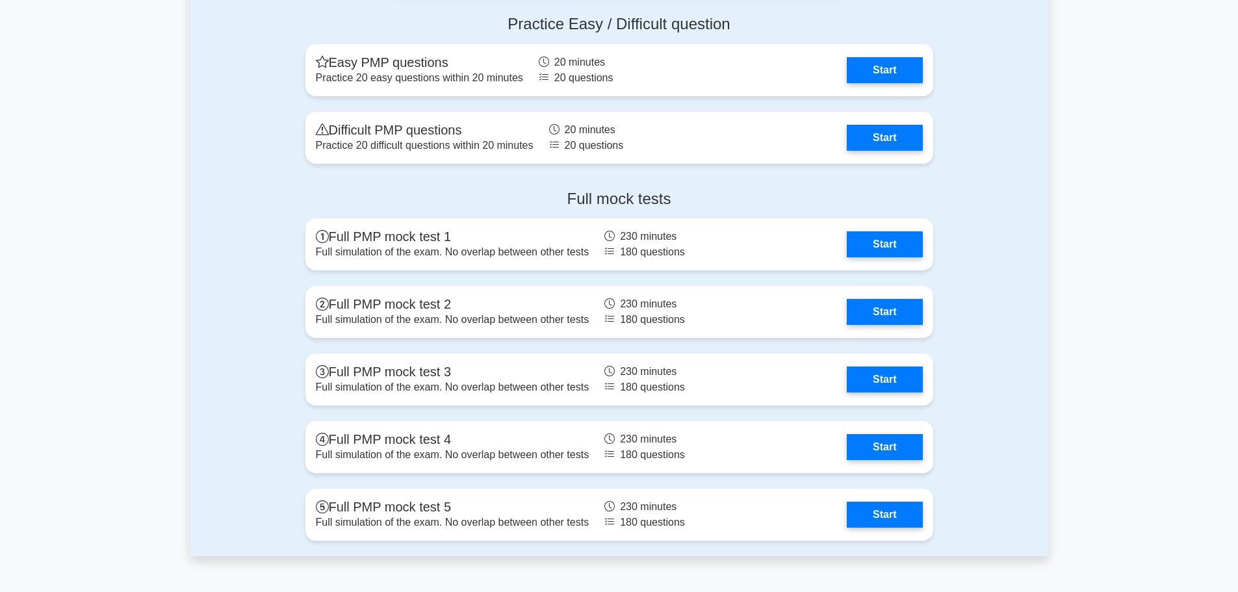
scroll to position [4223, 0]
